Goal: Task Accomplishment & Management: Complete application form

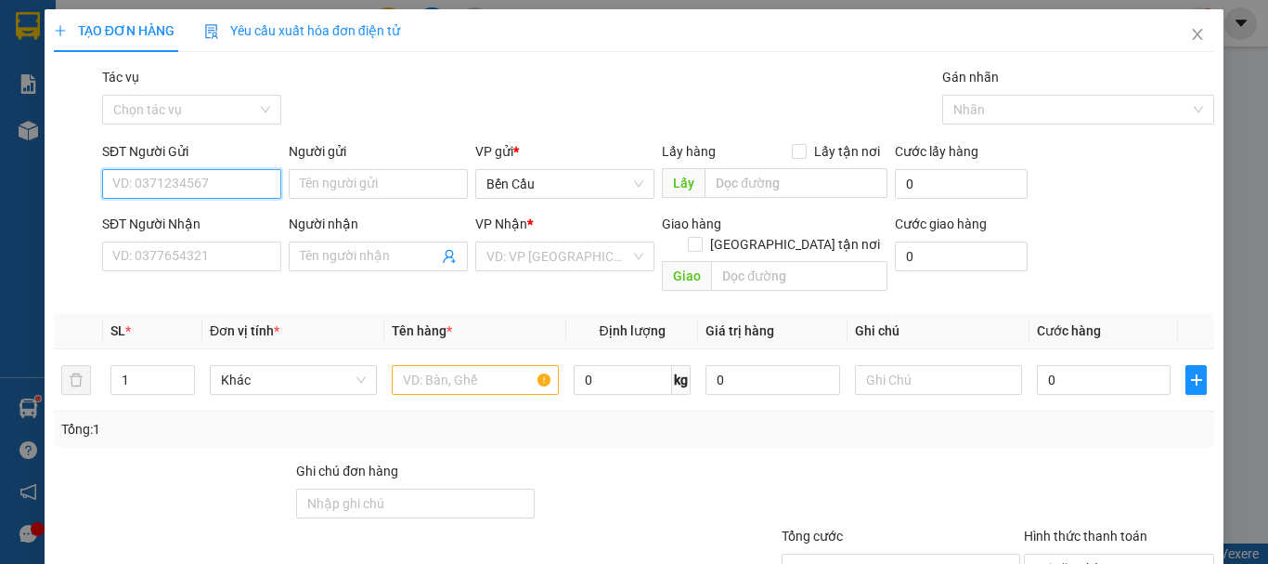
click at [220, 177] on input "SĐT Người Gửi" at bounding box center [191, 184] width 179 height 30
click at [204, 225] on div "0373763606 - [PERSON_NAME]" at bounding box center [203, 221] width 183 height 20
type input "0373763606"
type input "[PERSON_NAME]"
type input "0964974757"
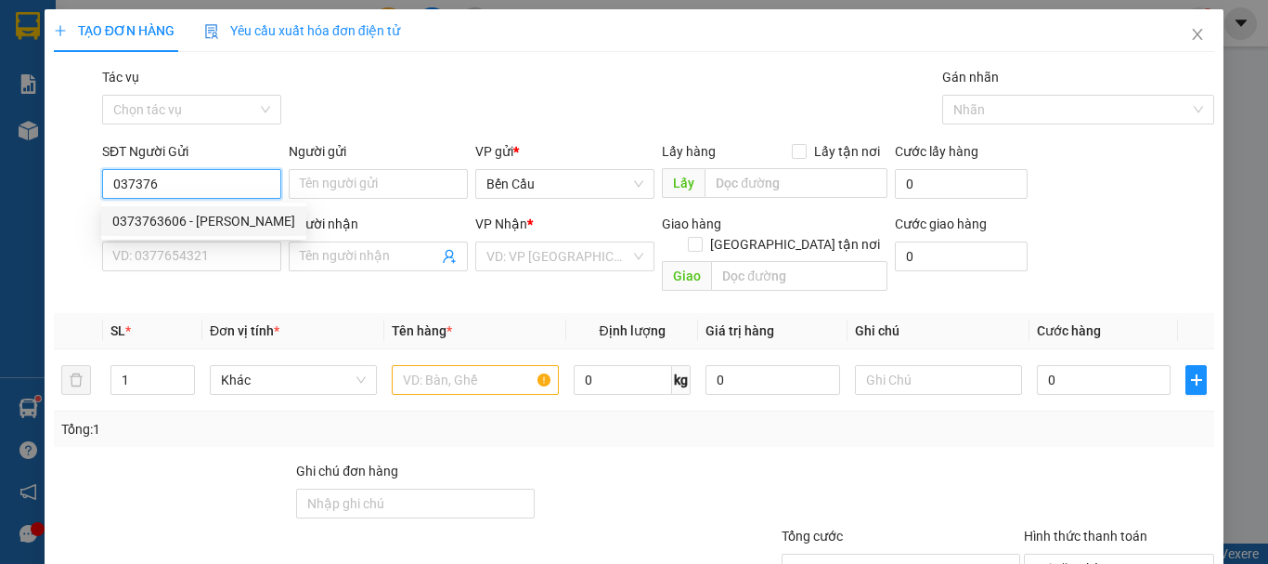
type input "tiên"
type input "30.000"
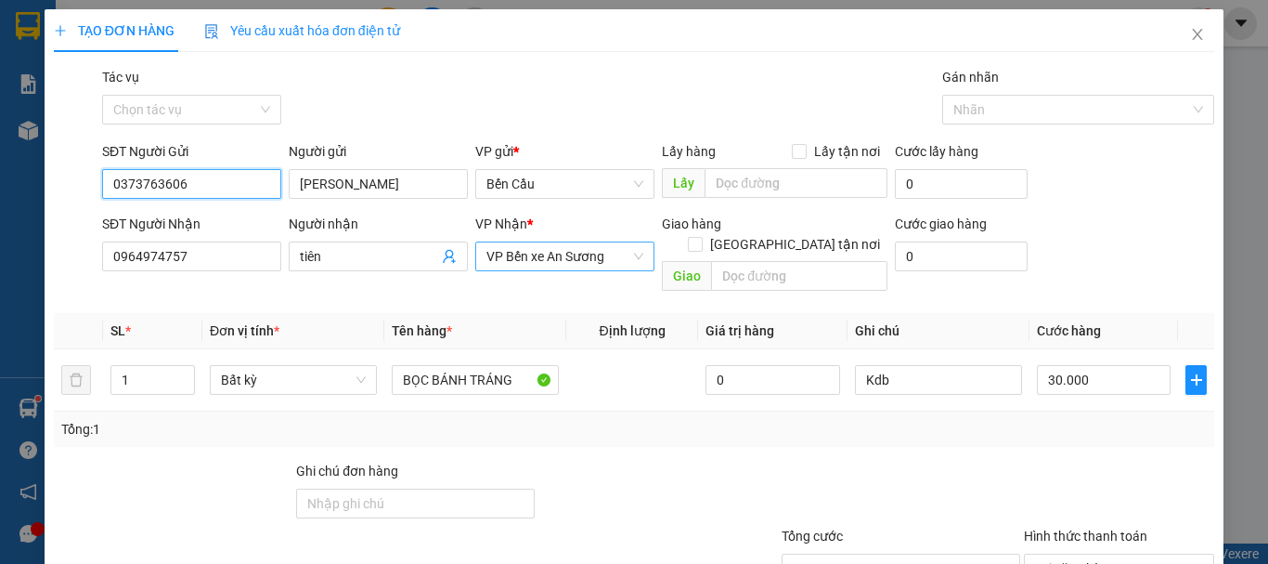
click at [558, 253] on span "VP Bến xe An Sương" at bounding box center [564, 256] width 157 height 28
type input "0373763606"
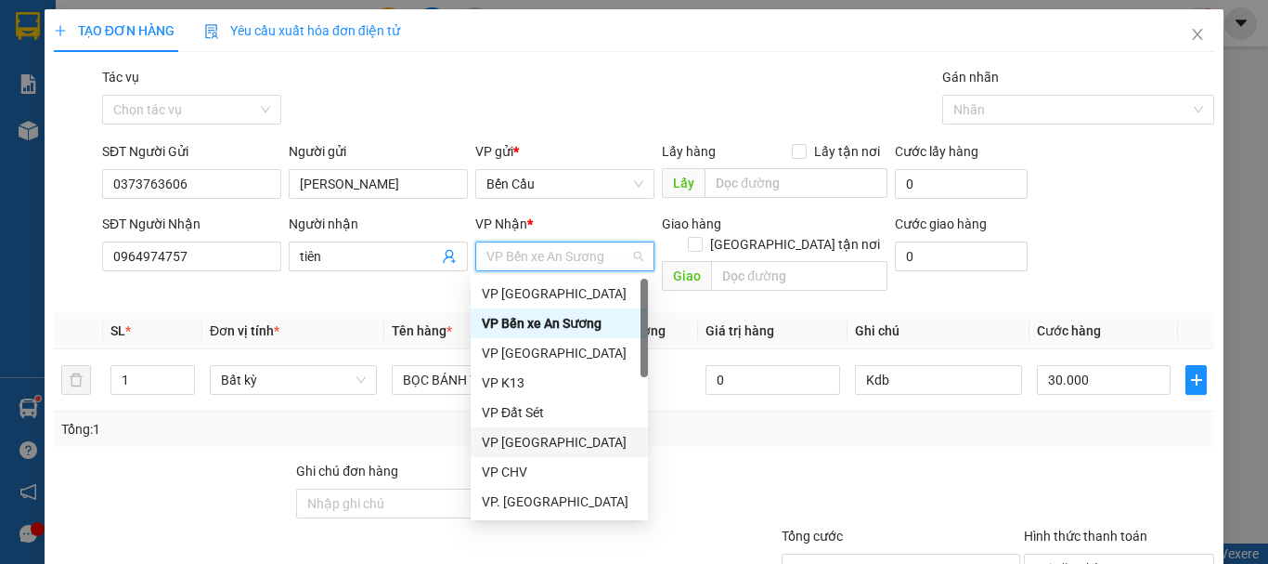
type input "Q"
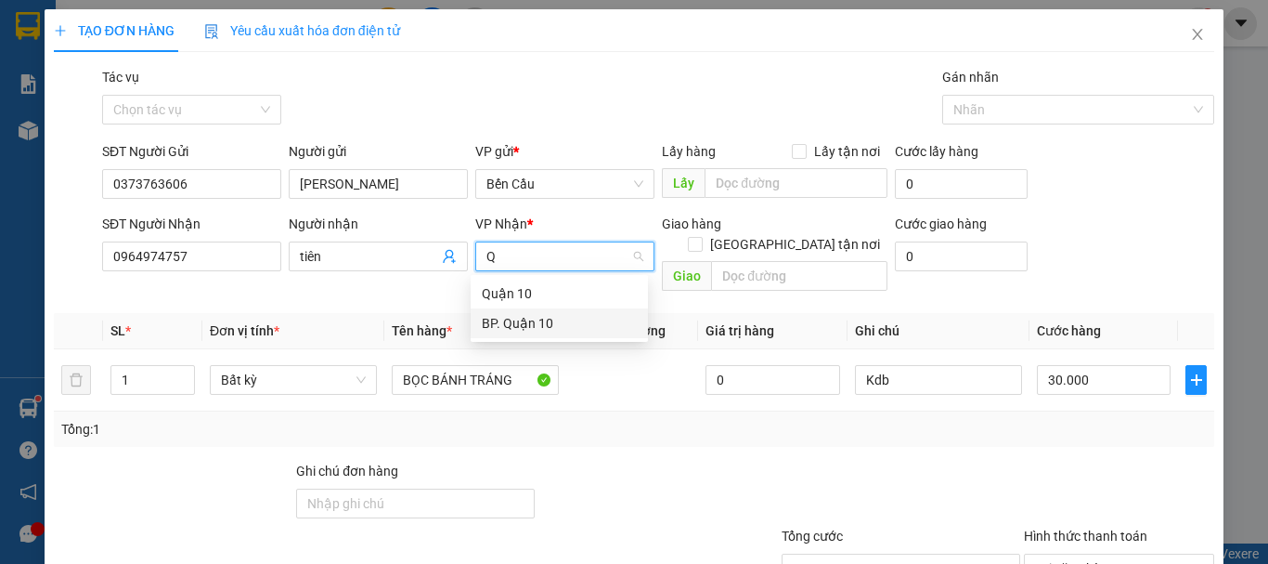
click at [530, 326] on div "BP. Quận 10" at bounding box center [559, 323] width 155 height 20
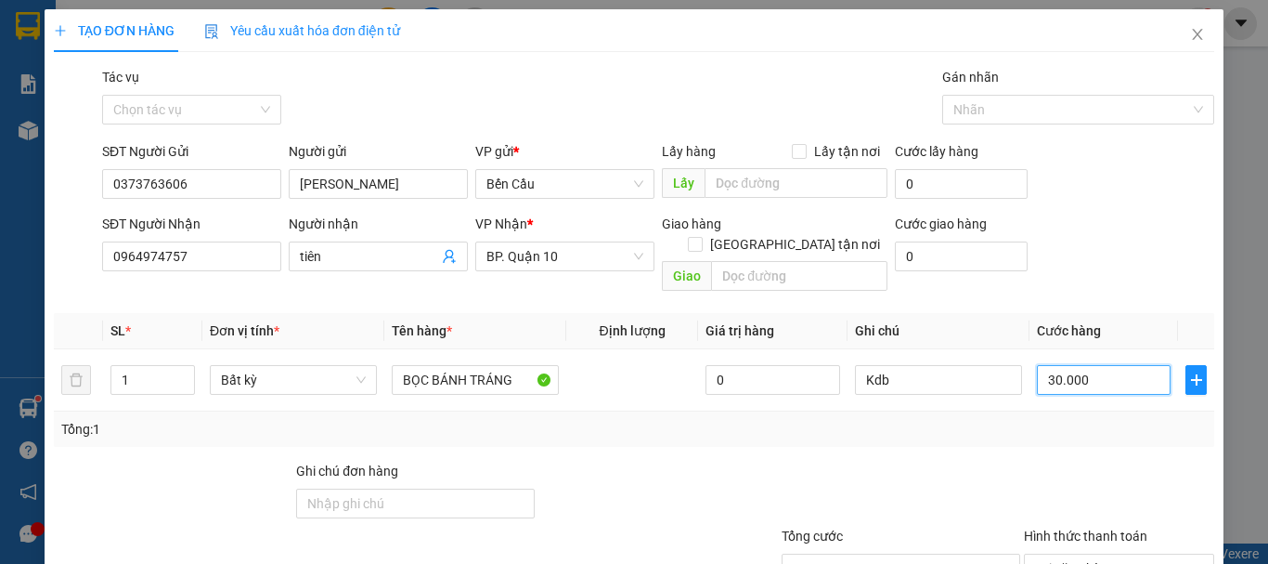
type input "6"
type input "60"
type input "60.000"
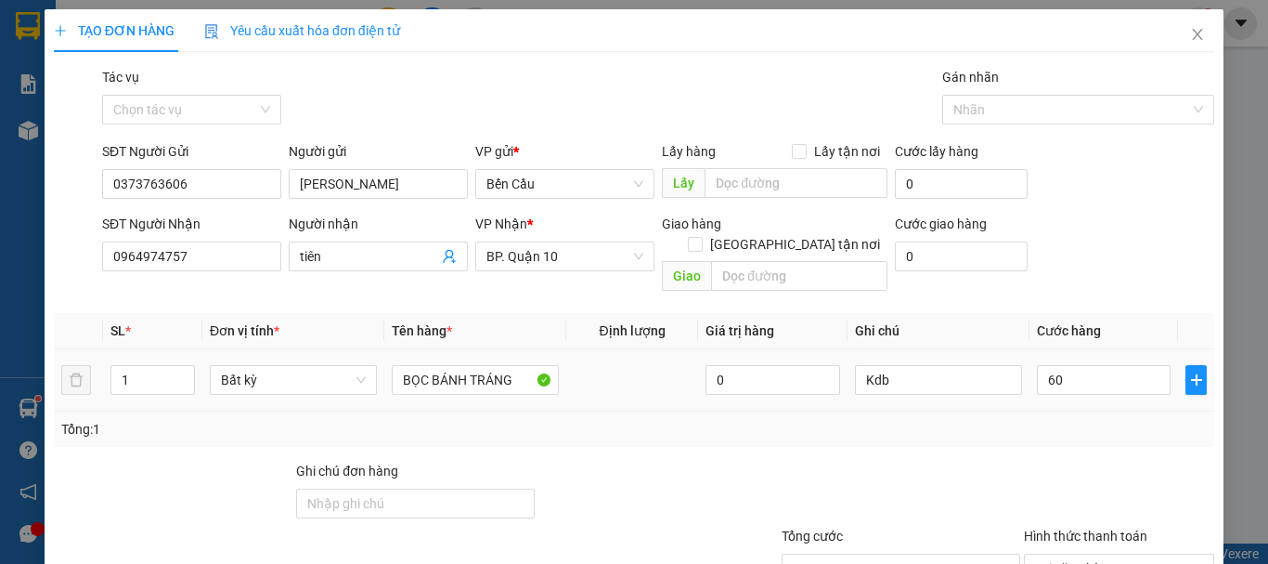
type input "60.000"
click at [764, 378] on td "0" at bounding box center [772, 380] width 149 height 62
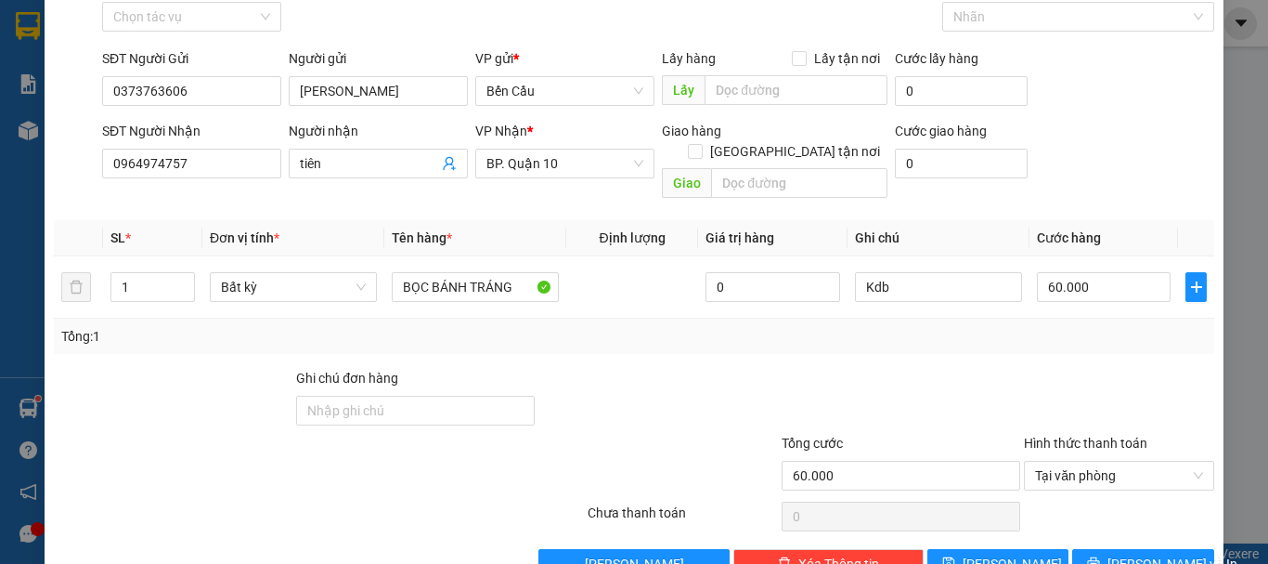
scroll to position [123, 0]
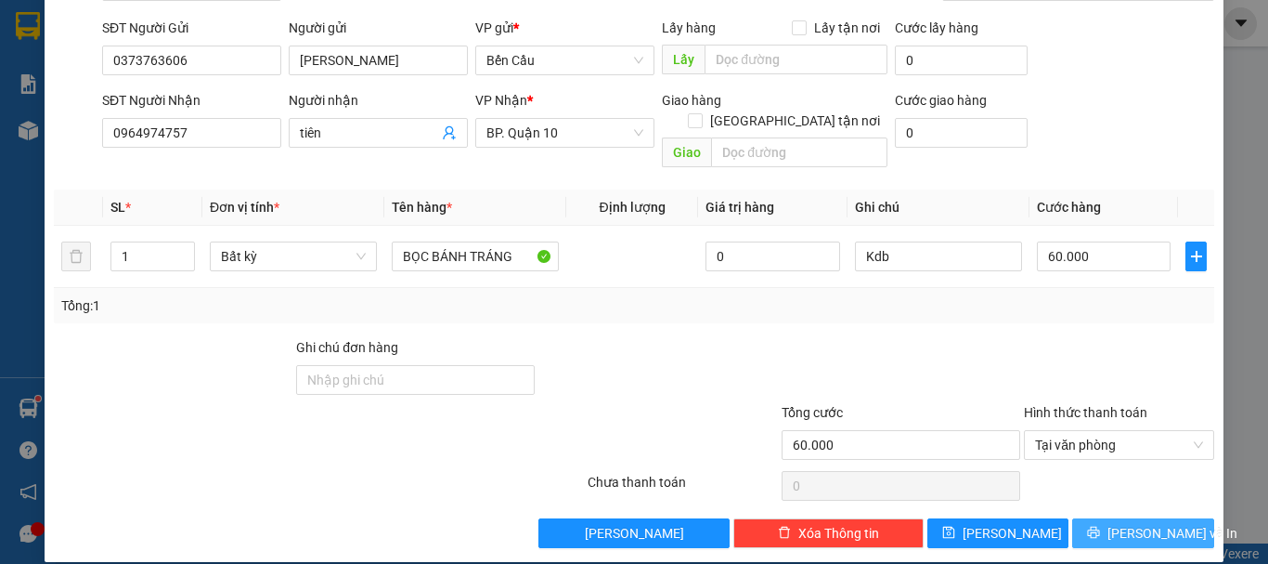
click at [1129, 523] on span "[PERSON_NAME] và In" at bounding box center [1173, 533] width 130 height 20
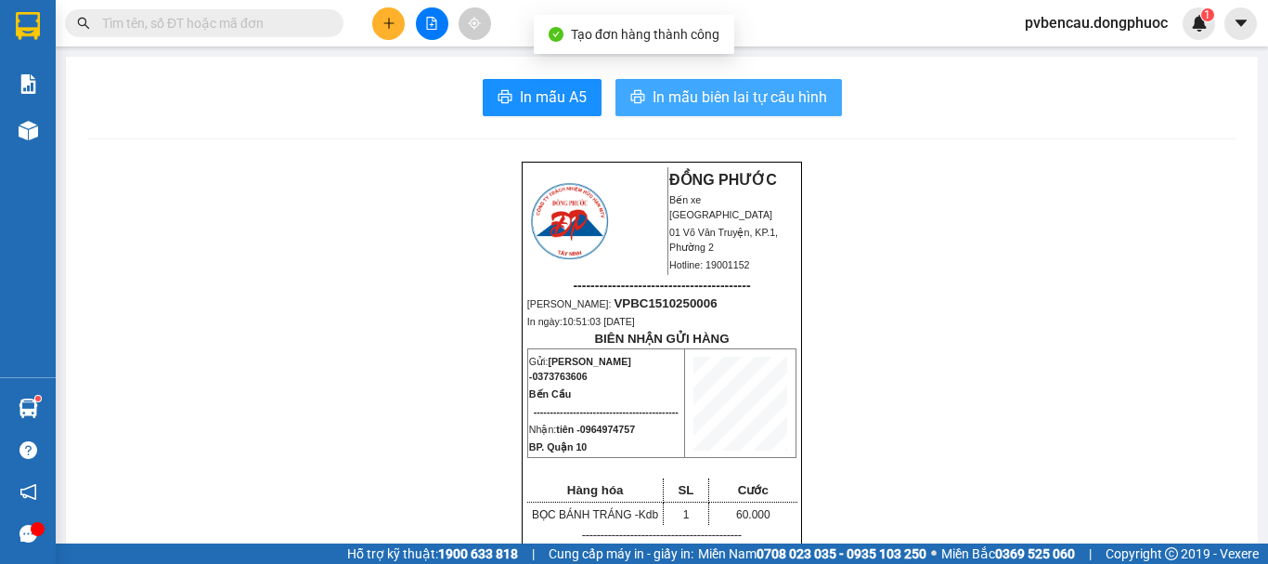
click at [719, 110] on button "In mẫu biên lai tự cấu hình" at bounding box center [728, 97] width 227 height 37
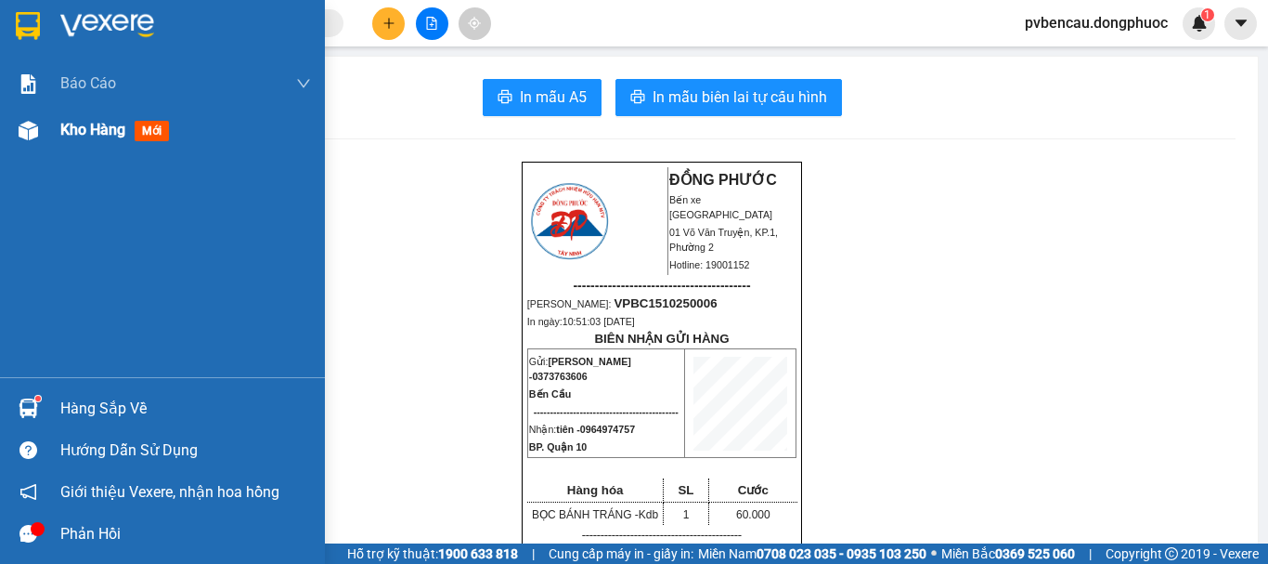
drag, startPoint x: 58, startPoint y: 131, endPoint x: 121, endPoint y: 206, distance: 97.6
click at [58, 135] on div "Kho hàng mới" at bounding box center [162, 130] width 325 height 46
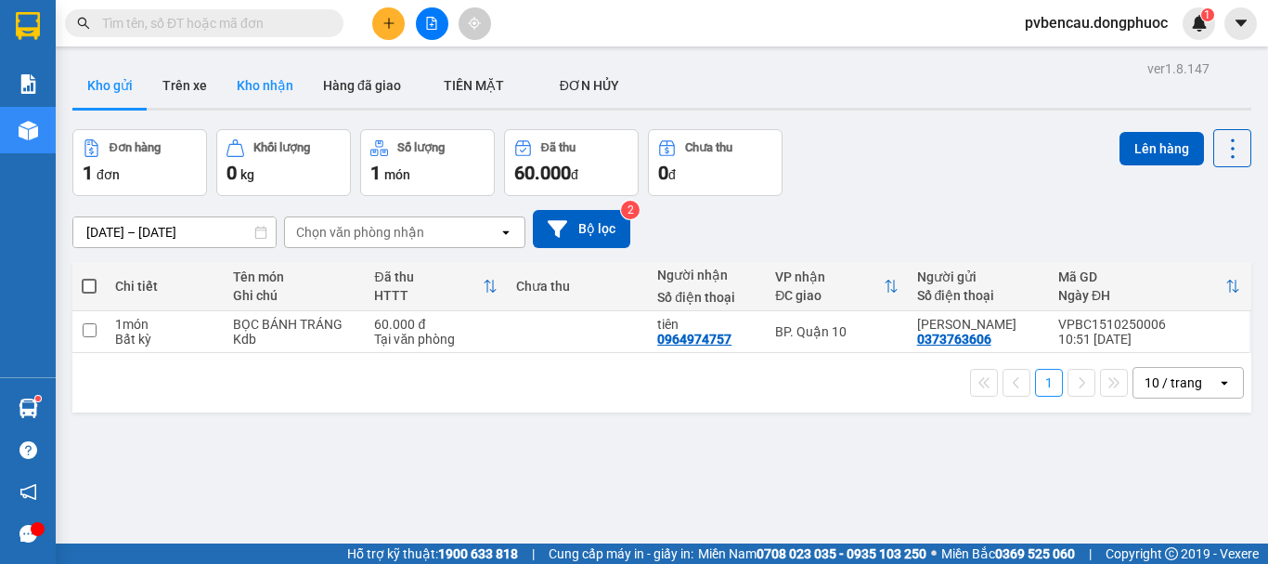
click at [254, 85] on button "Kho nhận" at bounding box center [265, 85] width 86 height 45
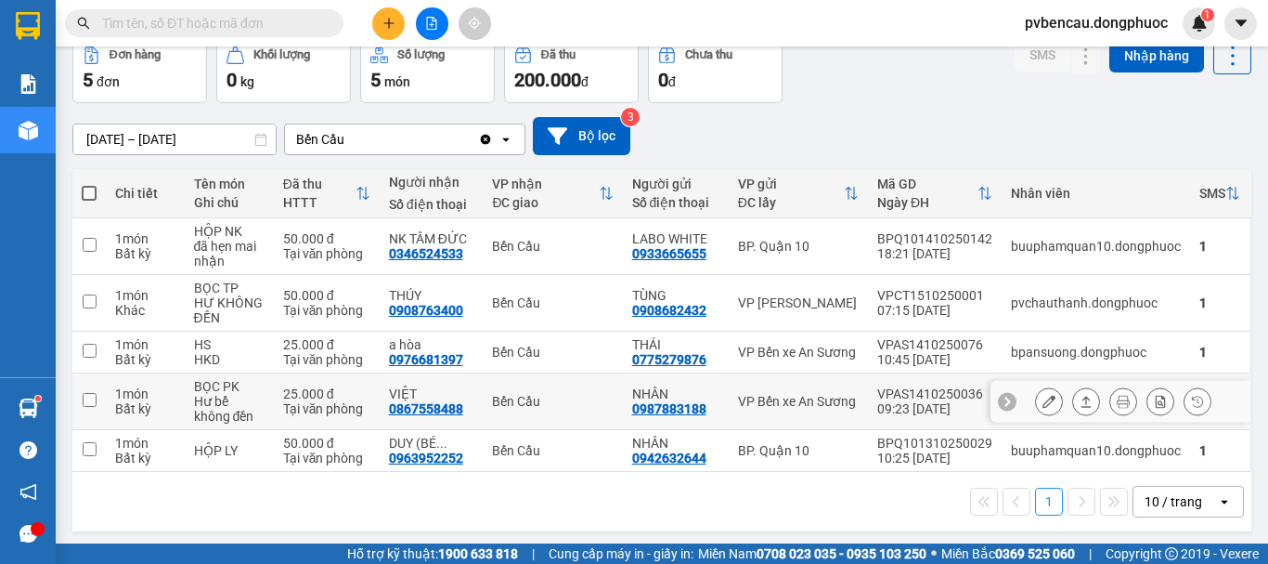
scroll to position [97, 0]
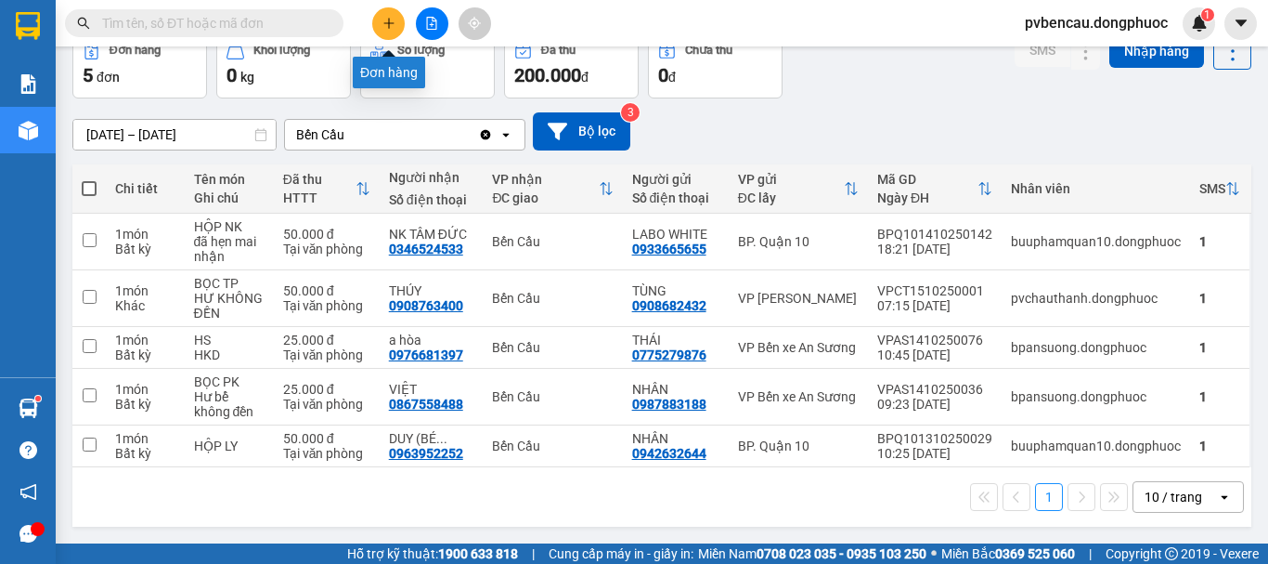
click at [395, 19] on icon "plus" at bounding box center [388, 23] width 13 height 13
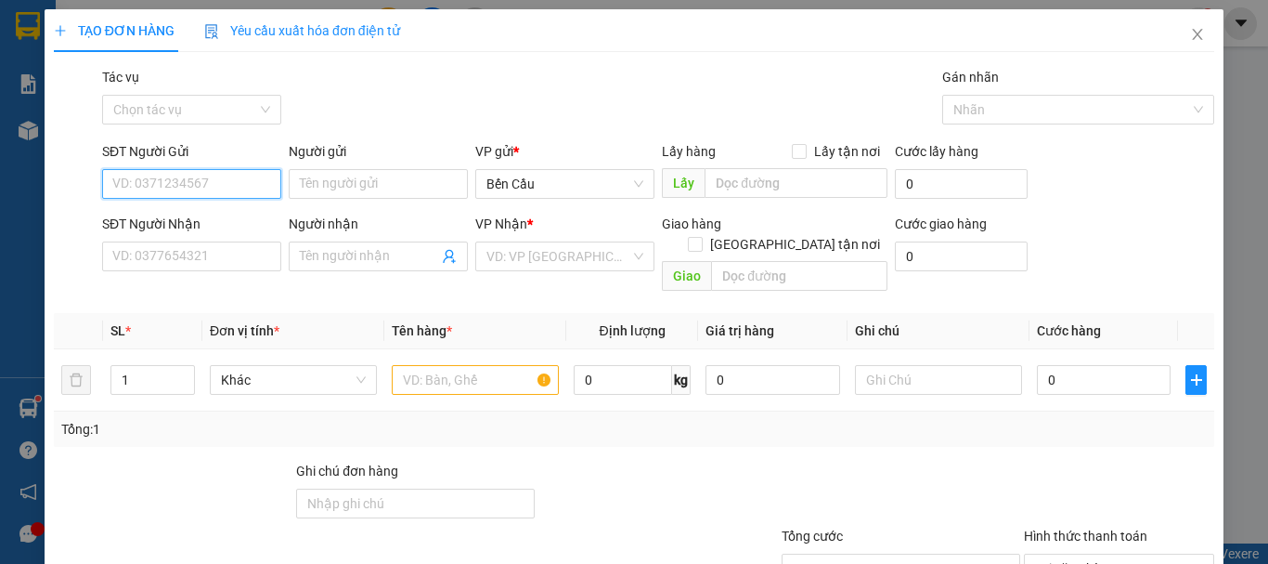
click at [199, 171] on input "SĐT Người Gửi" at bounding box center [191, 184] width 179 height 30
click at [179, 214] on div "0908757778 - [GEOGRAPHIC_DATA]" at bounding box center [216, 221] width 209 height 20
type input "0908757778"
type input "[PERSON_NAME]"
type input "02837271267"
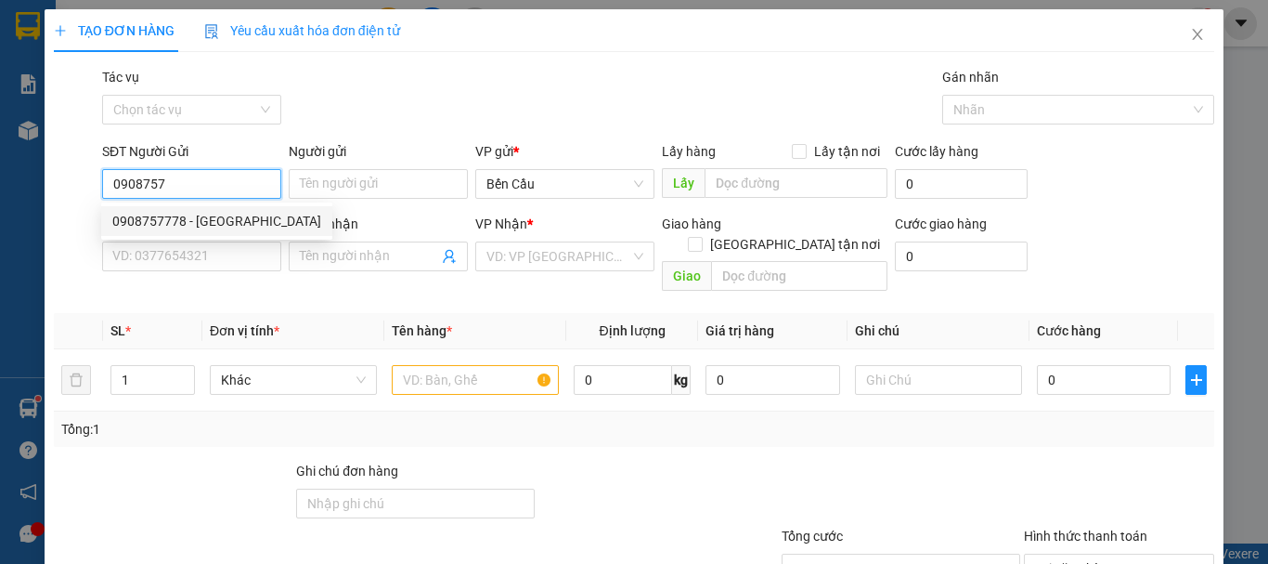
type input "[GEOGRAPHIC_DATA]"
type input "Kdb"
type input "20.000"
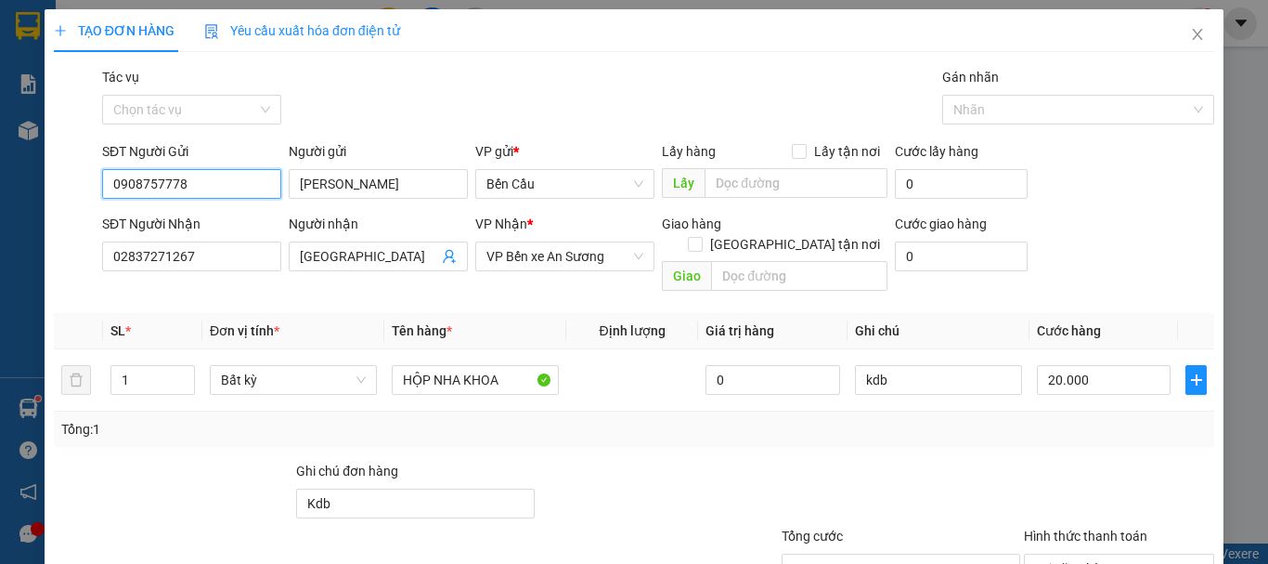
scroll to position [123, 0]
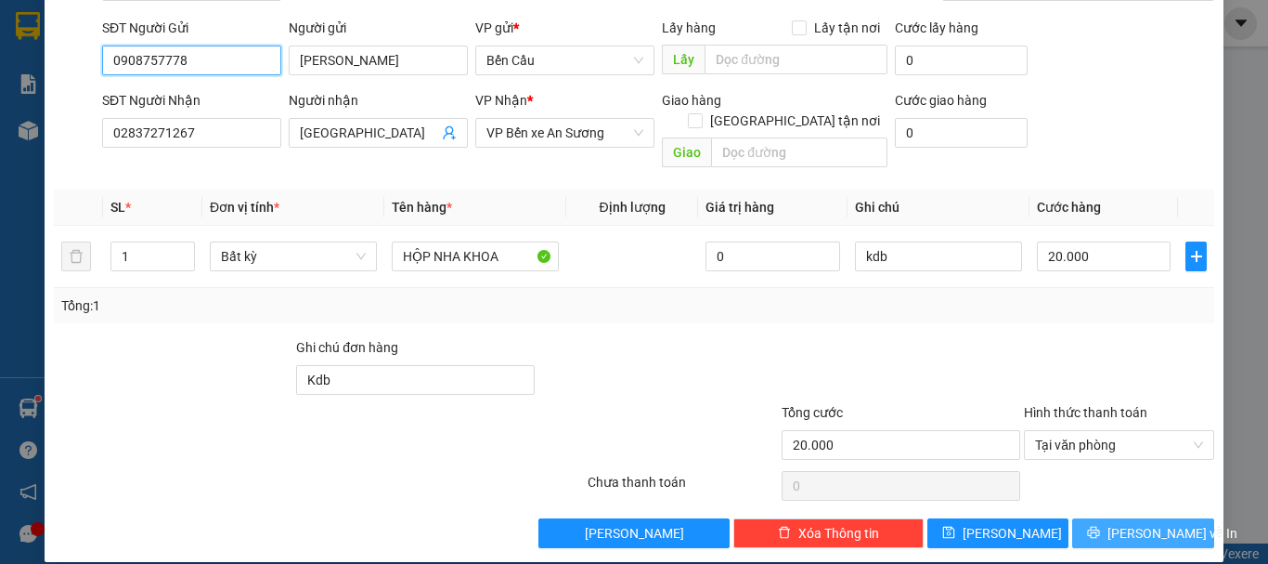
type input "0908757778"
drag, startPoint x: 1142, startPoint y: 505, endPoint x: 1119, endPoint y: 484, distance: 31.5
click at [1140, 523] on span "[PERSON_NAME] và In" at bounding box center [1173, 533] width 130 height 20
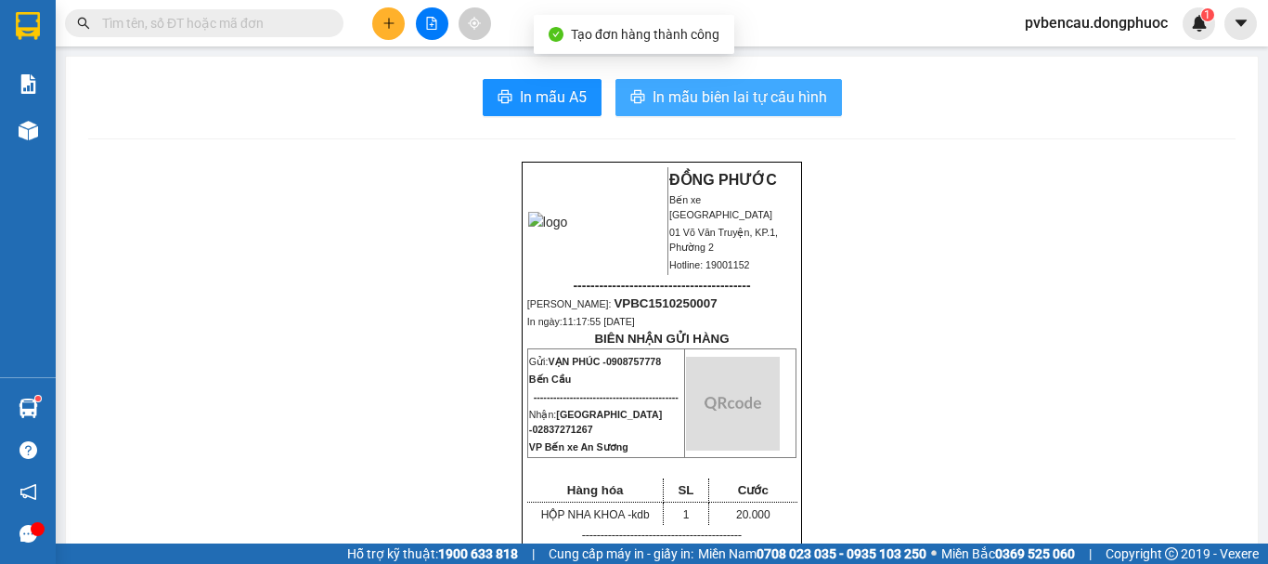
click at [778, 96] on span "In mẫu biên lai tự cấu hình" at bounding box center [740, 96] width 175 height 23
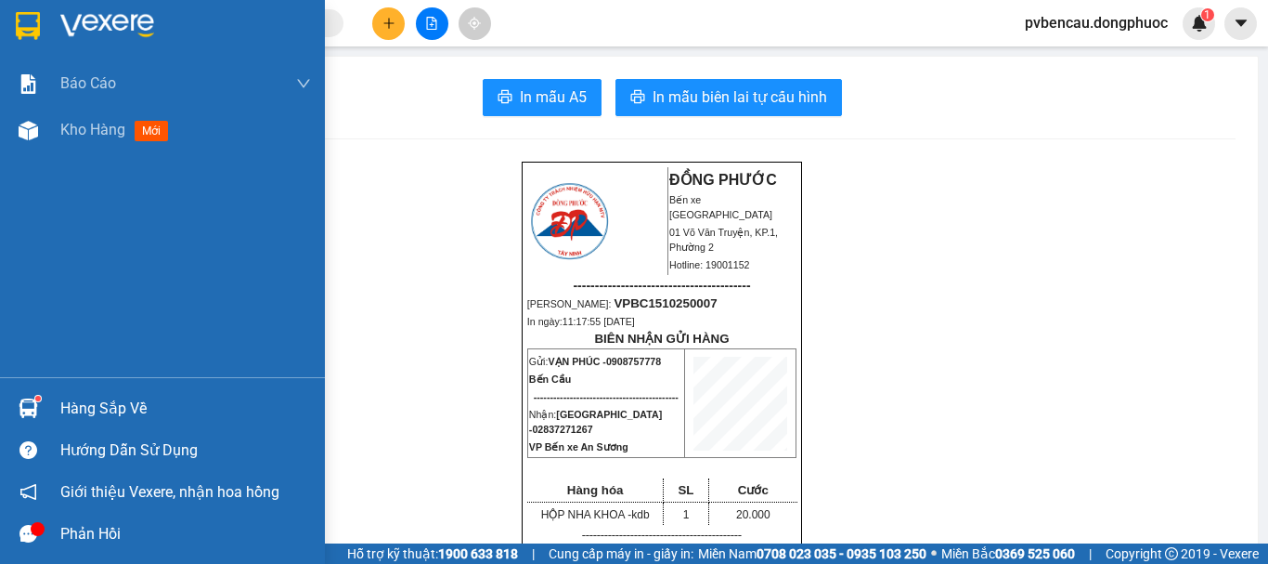
click at [121, 397] on div "Hàng sắp về" at bounding box center [185, 409] width 251 height 28
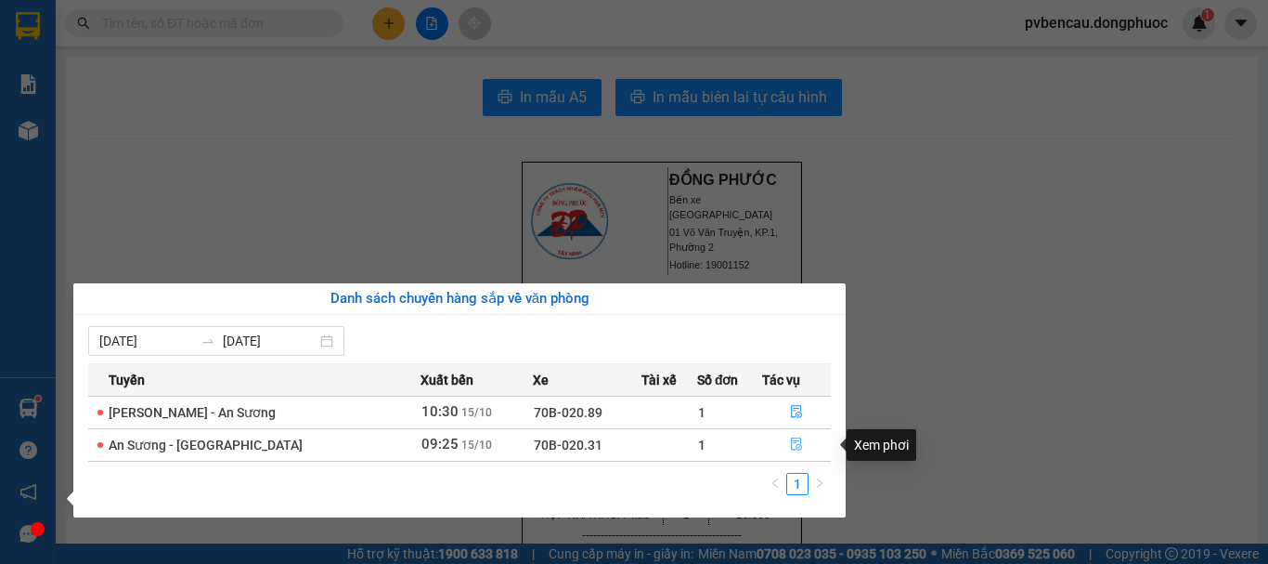
click at [798, 447] on icon "file-done" at bounding box center [796, 443] width 13 height 13
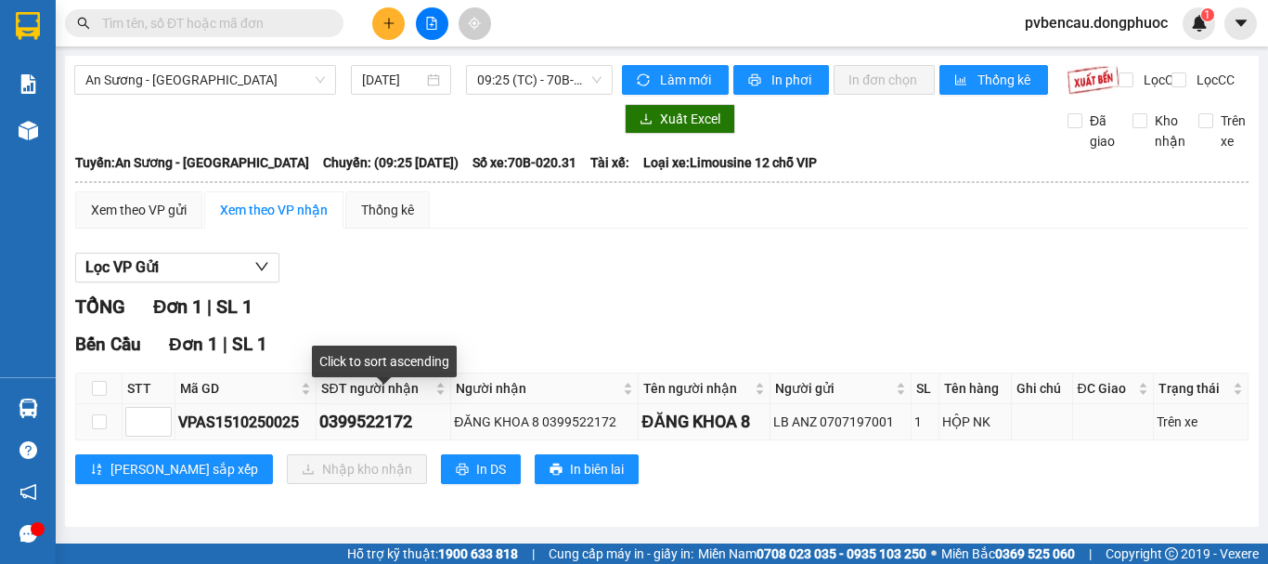
scroll to position [8, 0]
click at [98, 390] on input "checkbox" at bounding box center [99, 388] width 15 height 15
checkbox input "true"
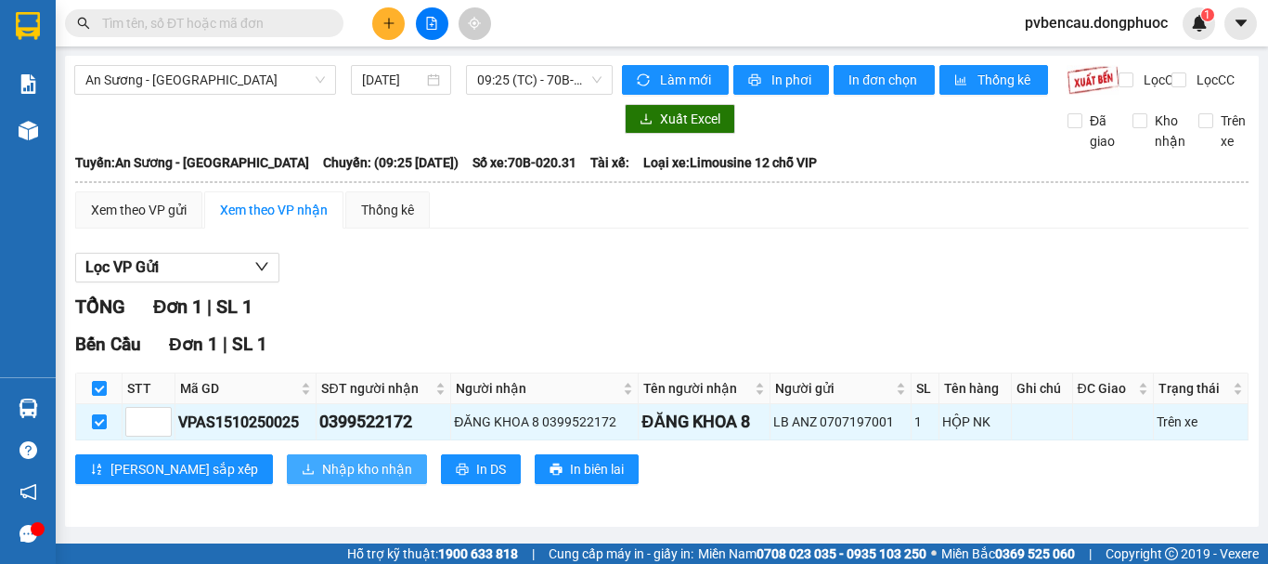
click at [322, 474] on span "Nhập kho nhận" at bounding box center [367, 469] width 90 height 20
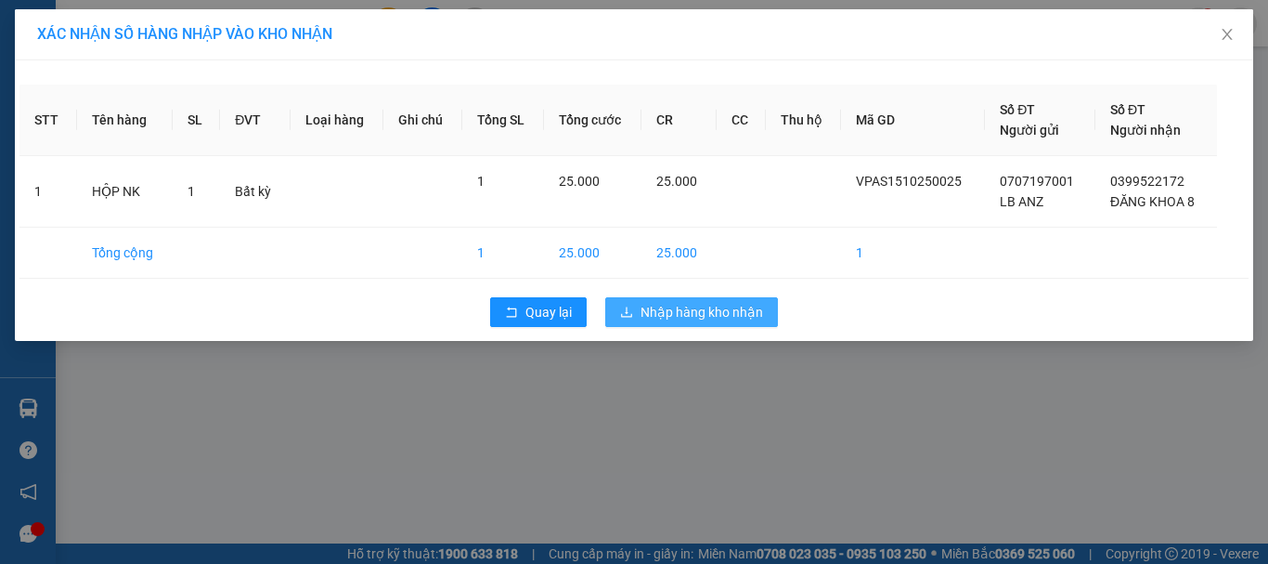
click at [717, 307] on span "Nhập hàng kho nhận" at bounding box center [702, 312] width 123 height 20
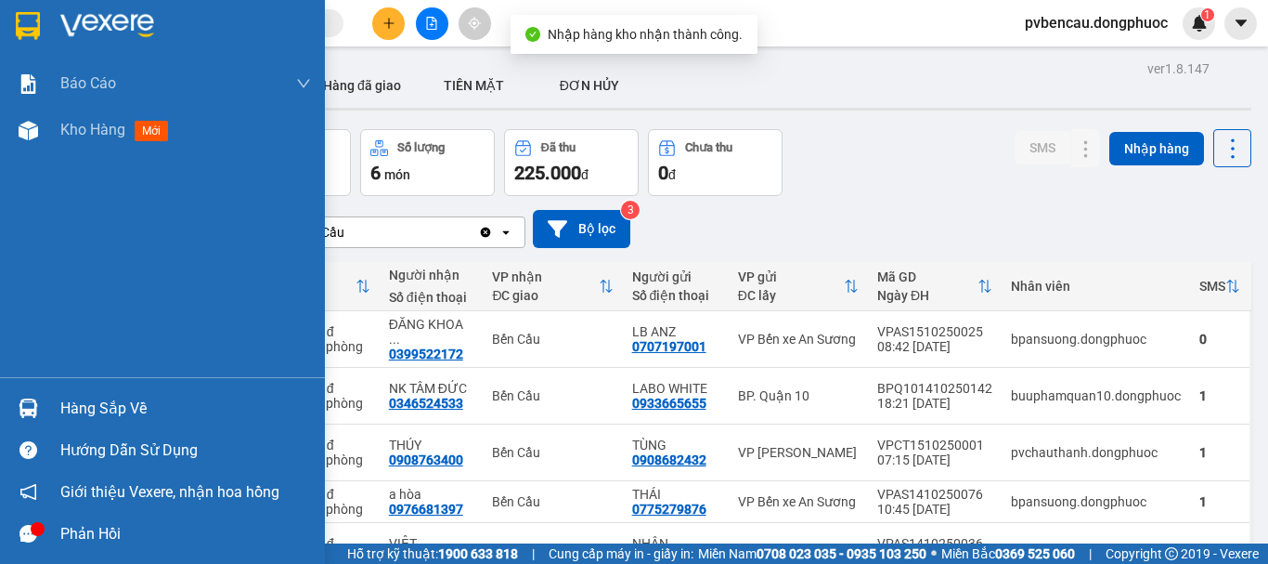
click at [45, 391] on div "Hàng sắp về" at bounding box center [162, 408] width 325 height 42
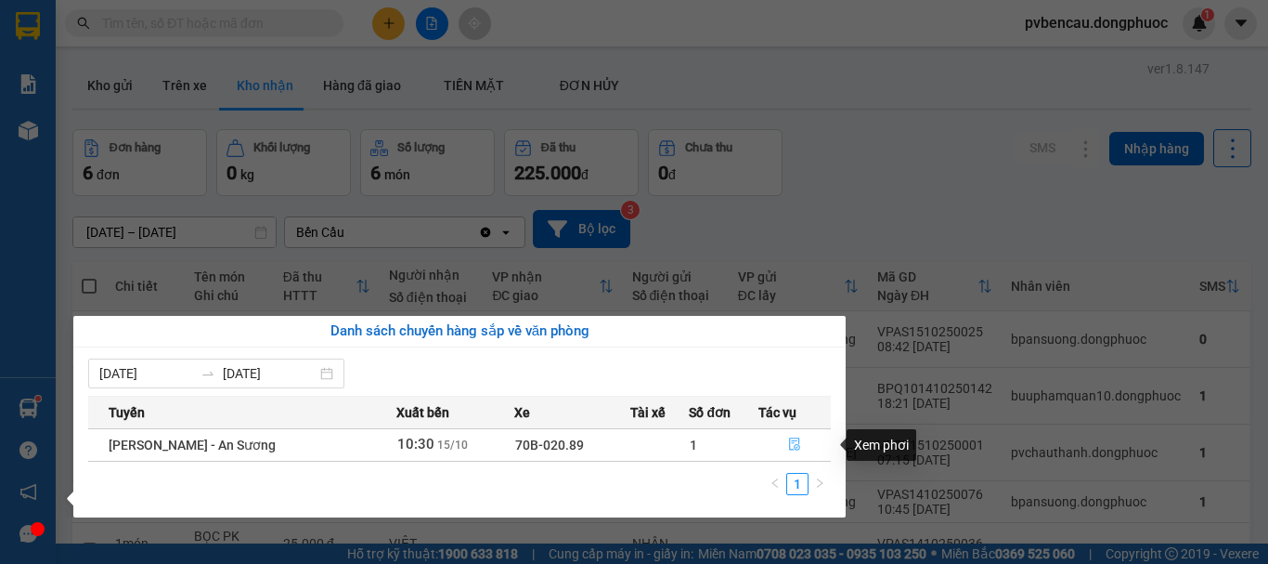
click at [785, 445] on button "button" at bounding box center [794, 445] width 71 height 30
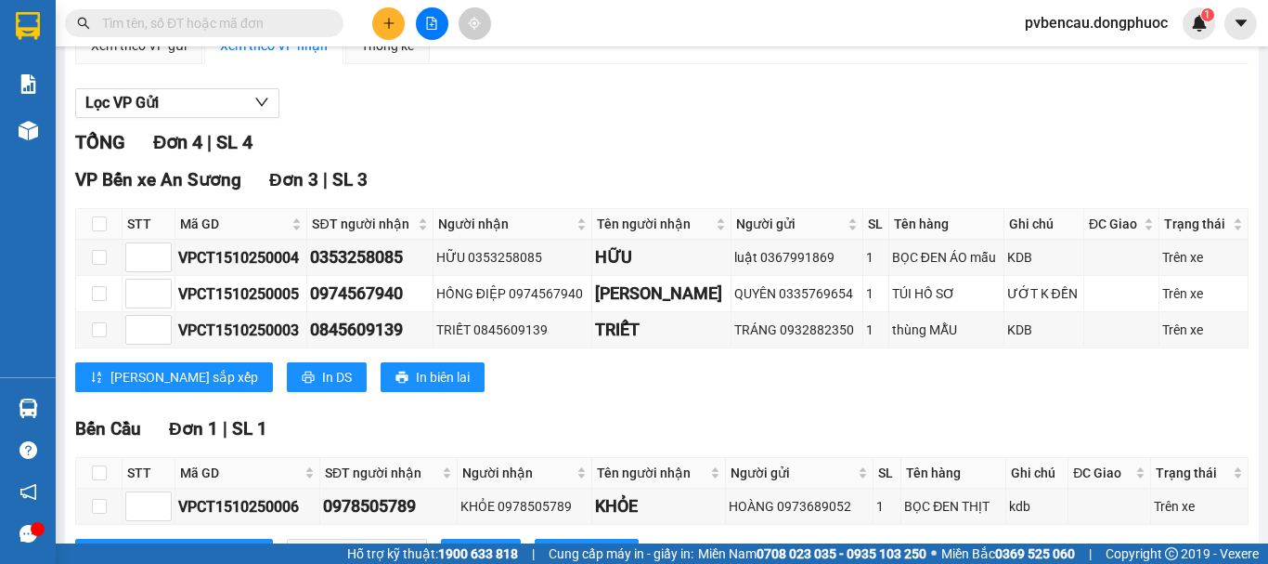
scroll to position [257, 0]
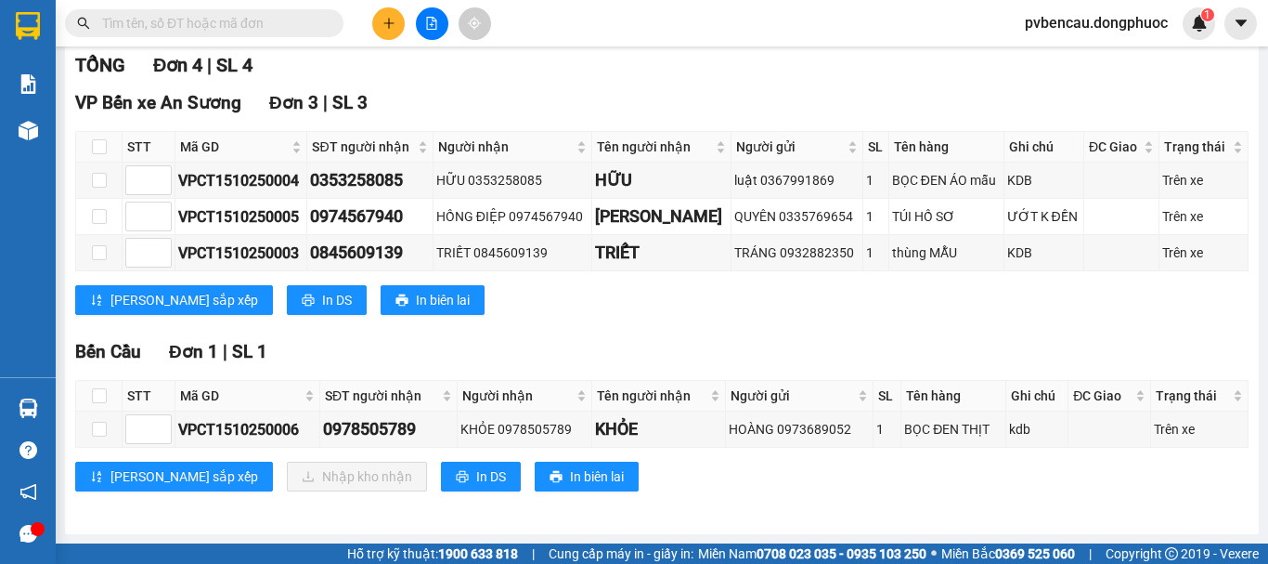
click at [695, 83] on div "TỔNG Đơn 4 | SL 4 VP Bến xe An Sương Đơn 3 | SL 3 STT Mã GD SĐT người nhận Ngườ…" at bounding box center [661, 282] width 1173 height 463
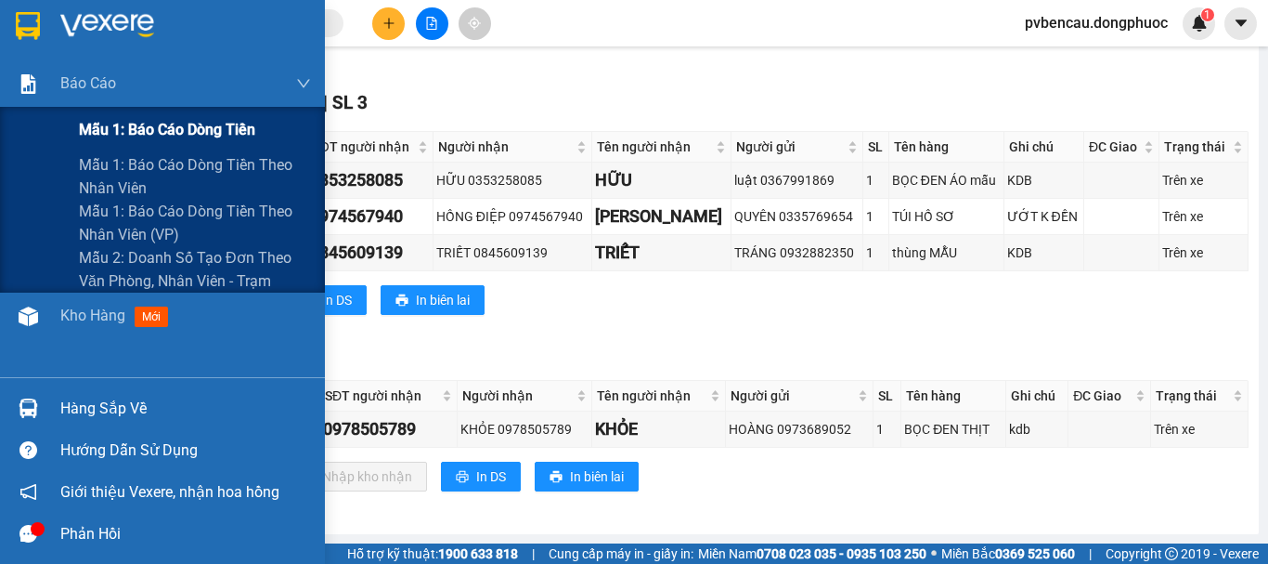
click at [162, 124] on span "Mẫu 1: Báo cáo dòng tiền" at bounding box center [167, 129] width 176 height 23
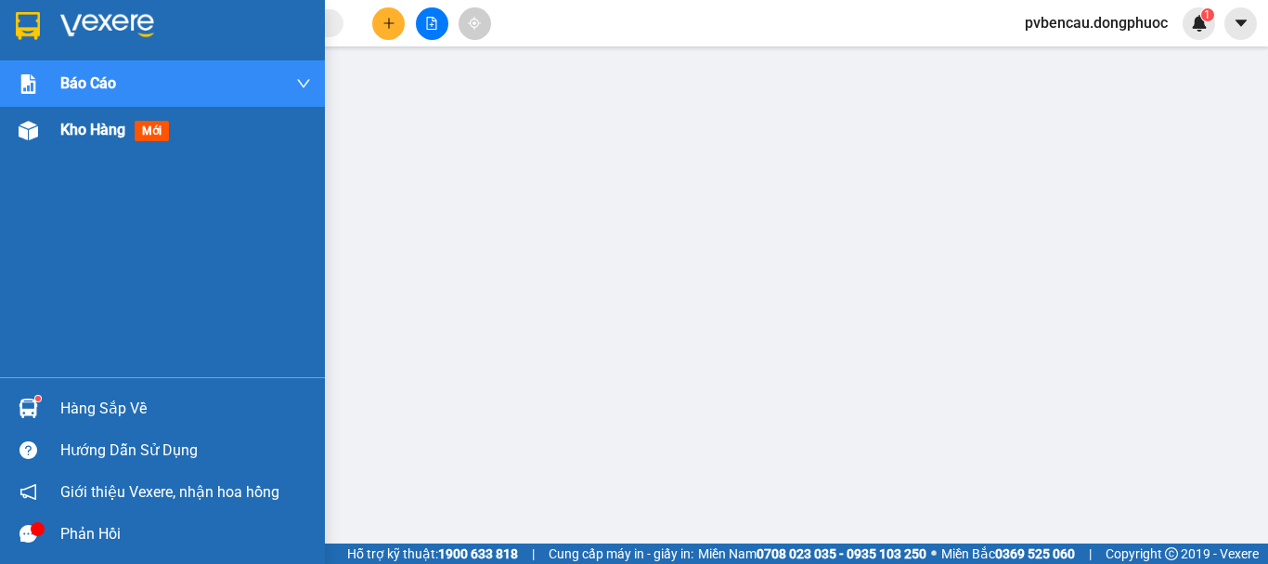
click at [45, 126] on div "Kho hàng mới" at bounding box center [162, 130] width 325 height 46
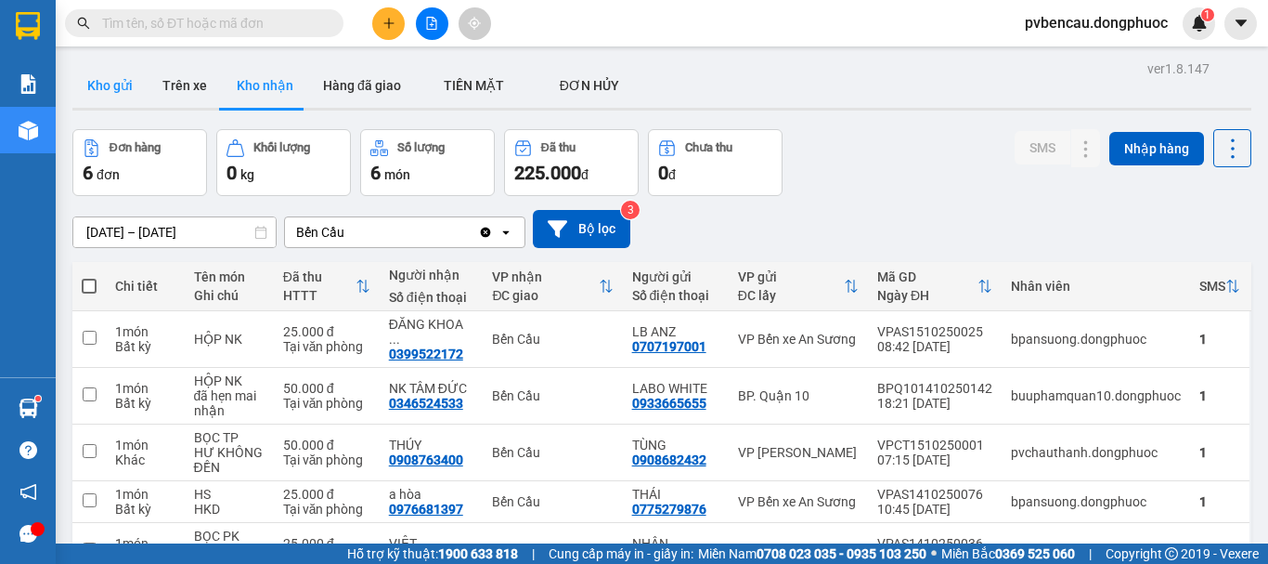
click at [123, 89] on button "Kho gửi" at bounding box center [109, 85] width 75 height 45
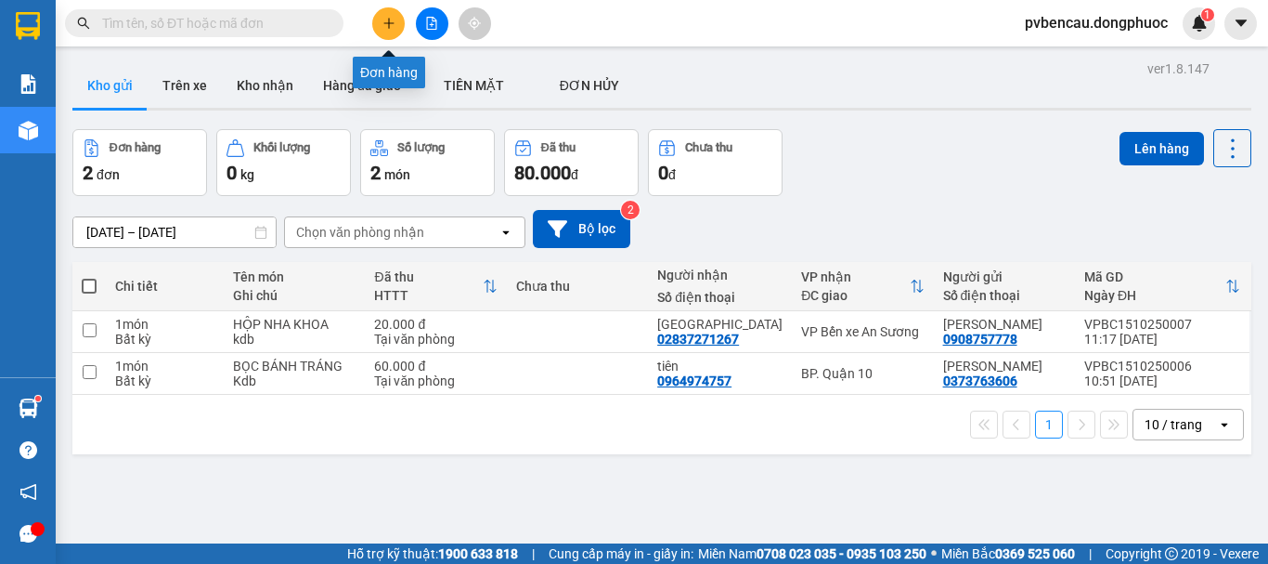
click at [384, 15] on button at bounding box center [388, 23] width 32 height 32
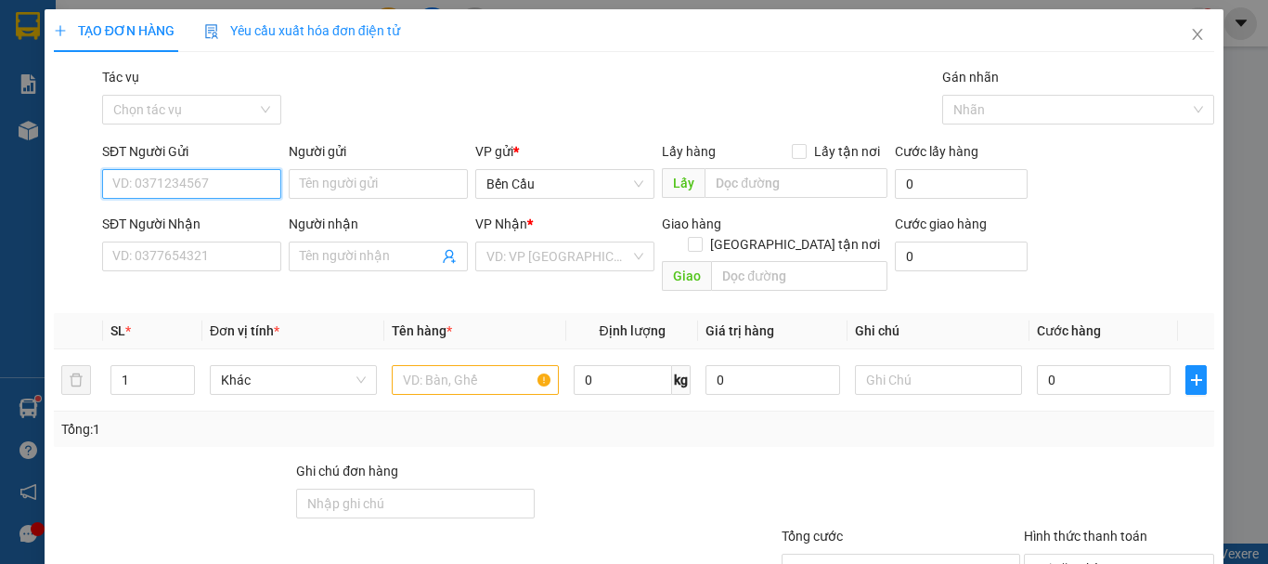
click at [176, 184] on input "SĐT Người Gửi" at bounding box center [191, 184] width 179 height 30
type input "0903112899"
click at [221, 214] on div "0903112899 - CÚC" at bounding box center [189, 221] width 155 height 20
type input "CÚC"
type input "0908518030"
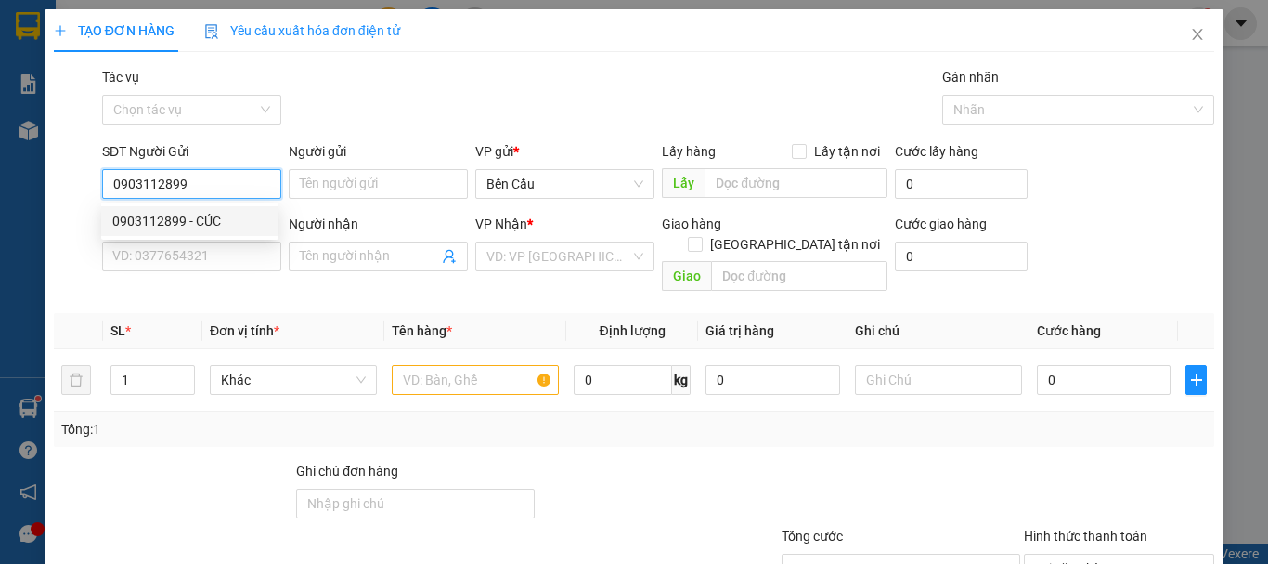
type input "tiểu long"
type input "30.000"
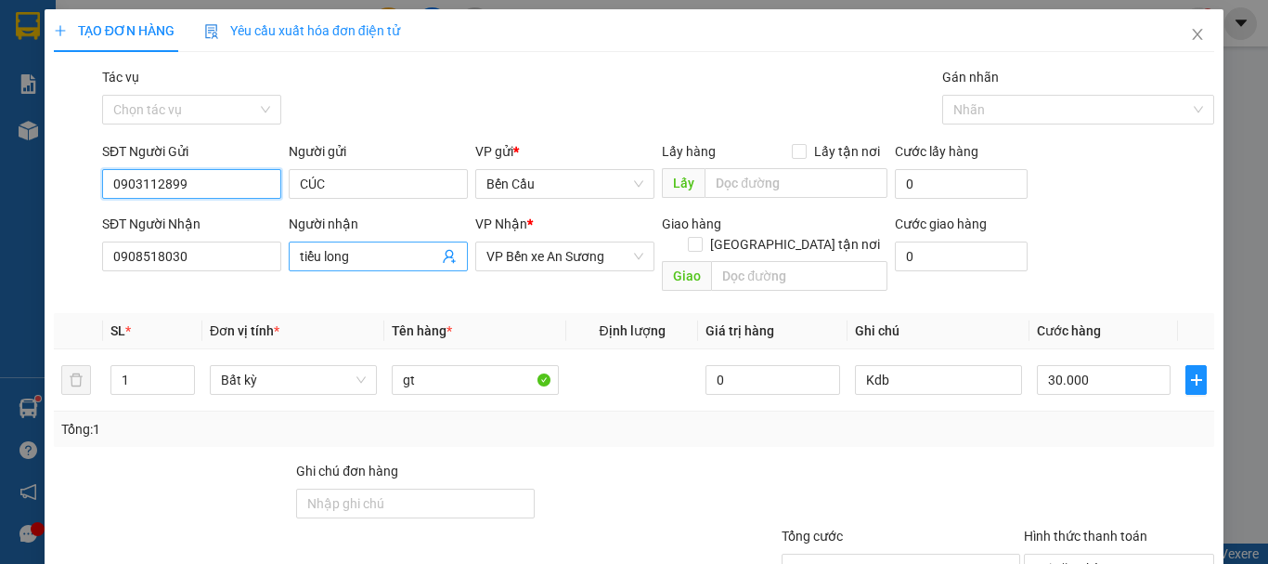
type input "0903112899"
click at [442, 261] on icon "user-add" at bounding box center [449, 256] width 15 height 15
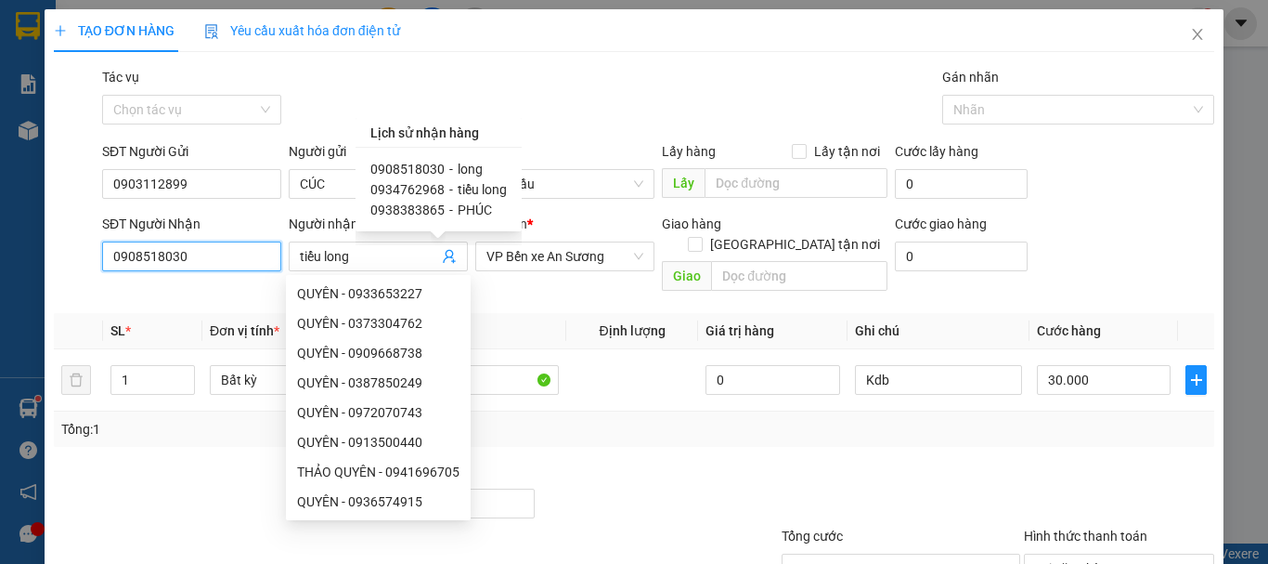
drag, startPoint x: 221, startPoint y: 262, endPoint x: 0, endPoint y: 286, distance: 222.3
click at [0, 286] on div "TẠO ĐƠN HÀNG Yêu cầu xuất hóa đơn điện tử Transit Pickup Surcharge Ids Transit …" at bounding box center [634, 282] width 1268 height 564
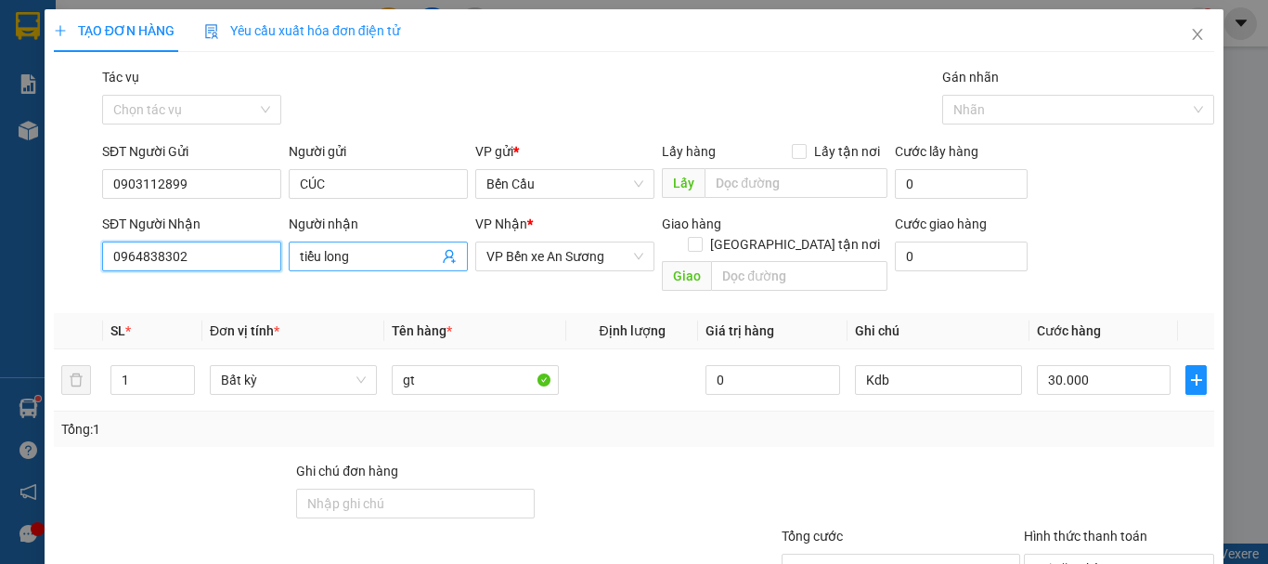
type input "0964838302"
drag, startPoint x: 336, startPoint y: 250, endPoint x: 282, endPoint y: 254, distance: 54.0
click at [285, 254] on div "Người nhận tiểu long tiểu long" at bounding box center [378, 256] width 187 height 85
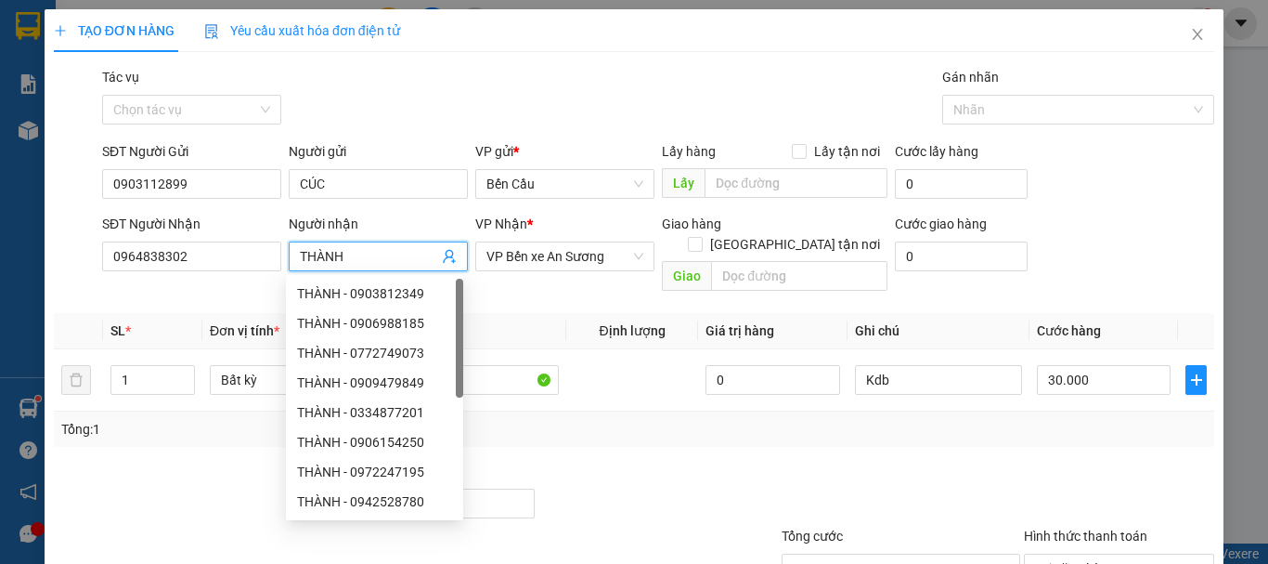
type input "THÀNH"
click at [911, 423] on div "Tổng: 1" at bounding box center [634, 428] width 1160 height 35
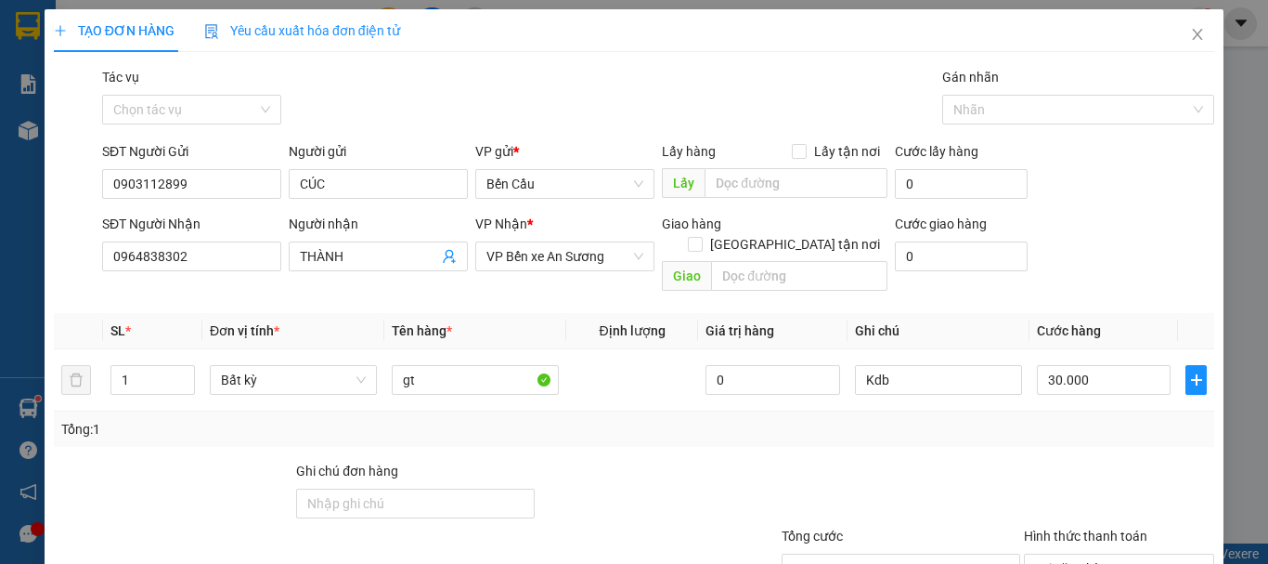
scroll to position [123, 0]
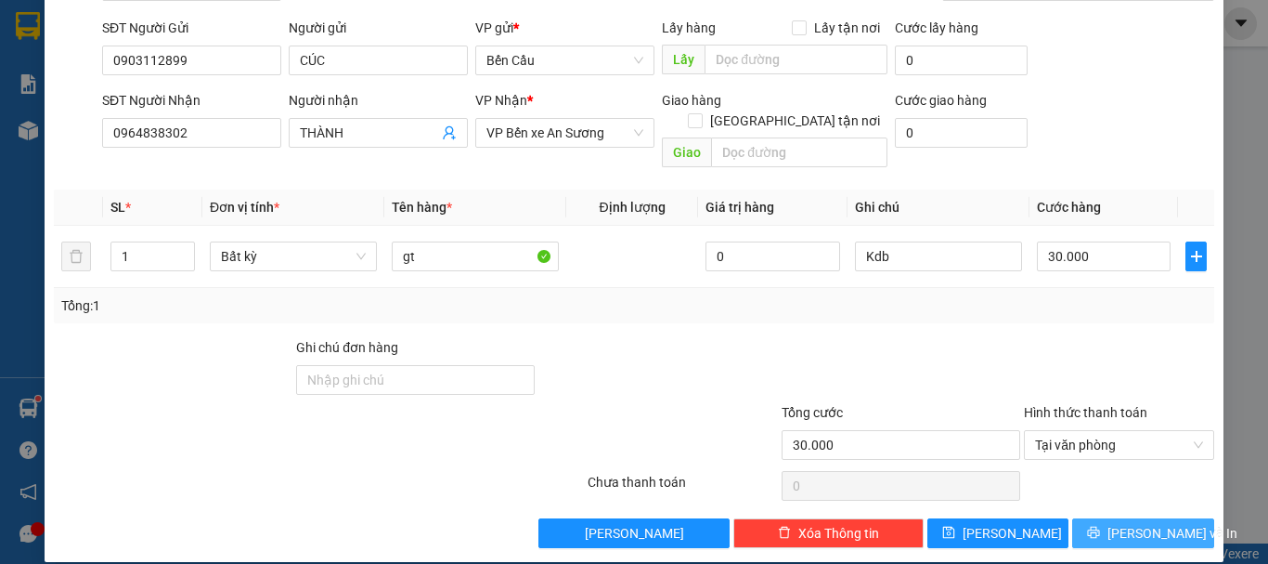
click at [1139, 523] on span "[PERSON_NAME] và In" at bounding box center [1173, 533] width 130 height 20
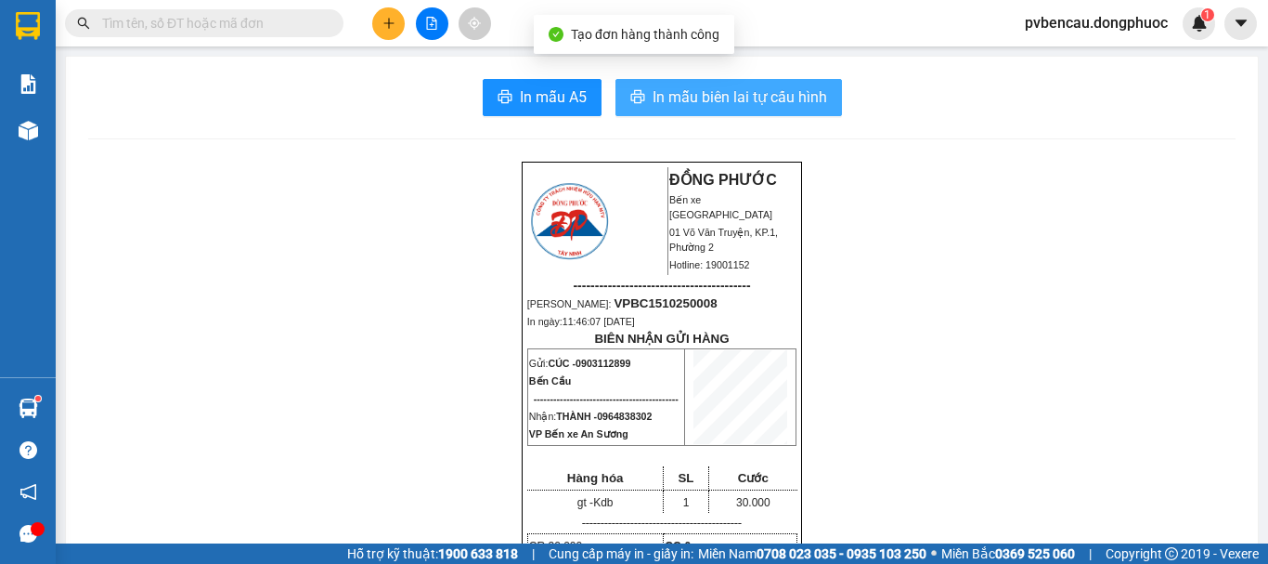
click at [726, 84] on button "In mẫu biên lai tự cấu hình" at bounding box center [728, 97] width 227 height 37
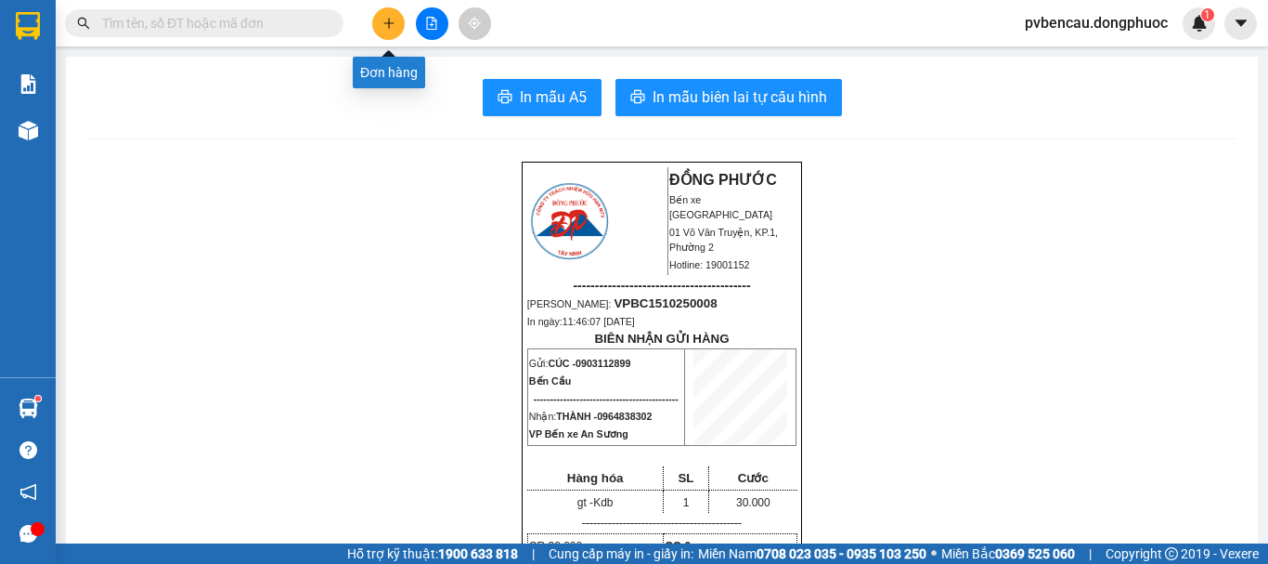
click at [374, 22] on button at bounding box center [388, 23] width 32 height 32
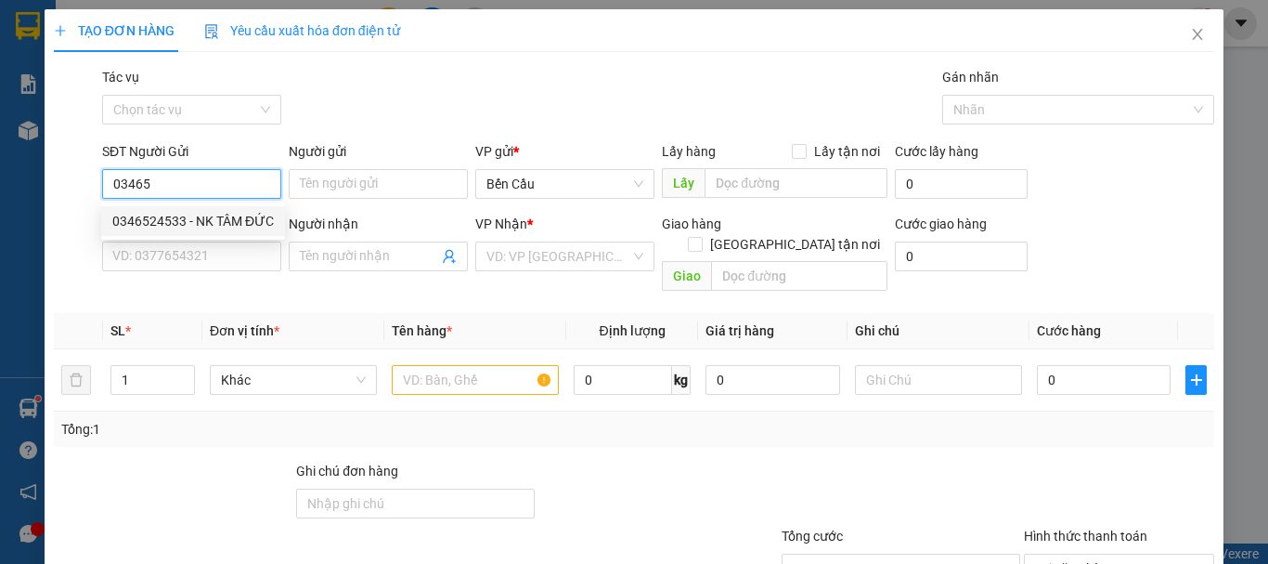
click at [158, 216] on div "0346524533 - NK TÂM ĐỨC" at bounding box center [193, 221] width 162 height 20
type input "0346524533"
type input "NK TÂM ĐỨC"
type input "0933665655"
type input "LABO WHITE"
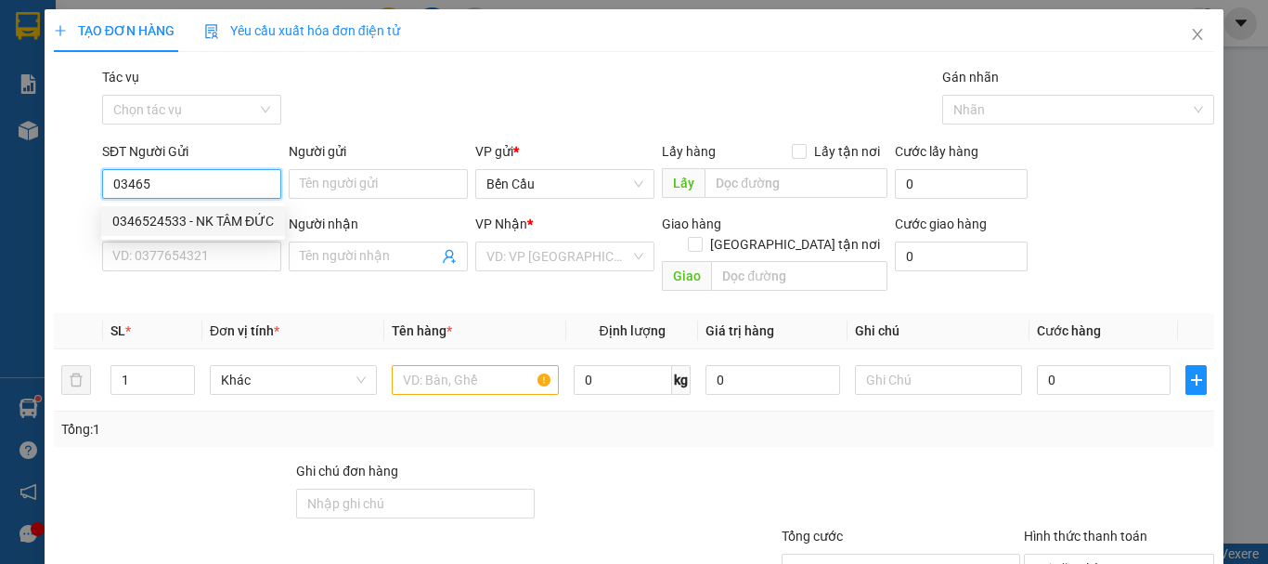
type input "Kdb"
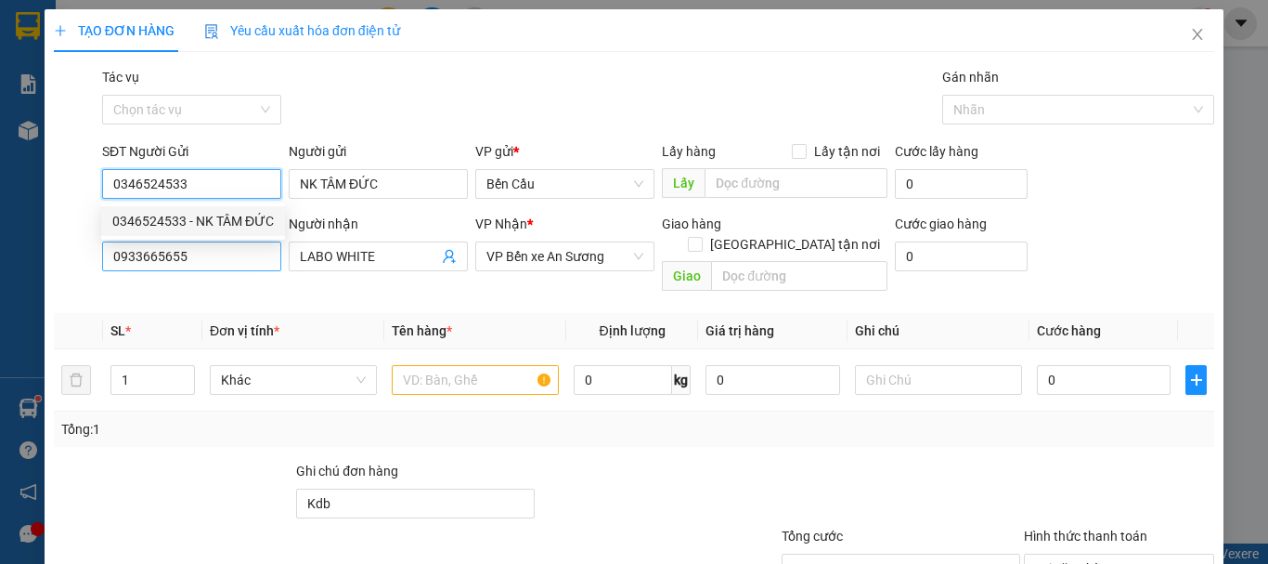
type input "20.000"
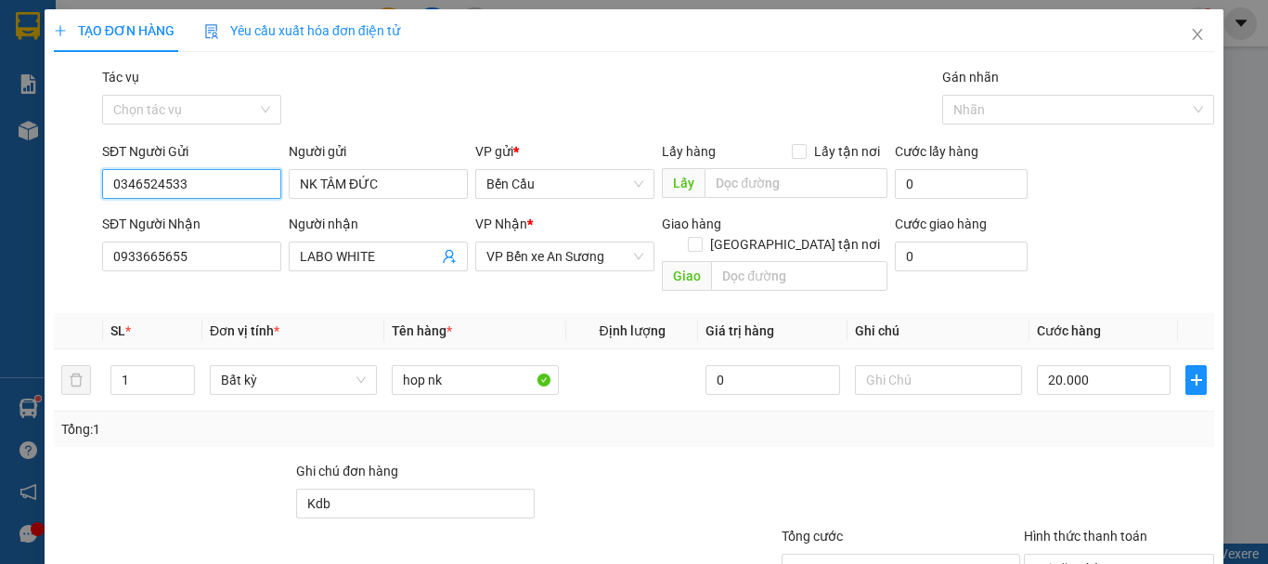
scroll to position [123, 0]
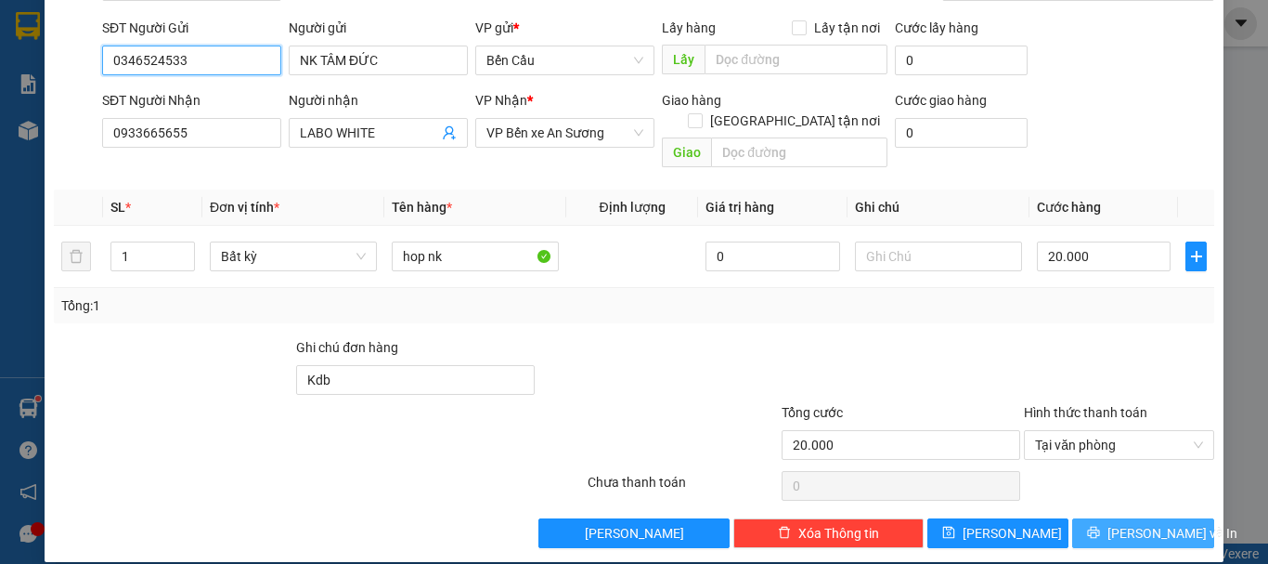
type input "0346524533"
click at [1124, 523] on span "[PERSON_NAME] và In" at bounding box center [1173, 533] width 130 height 20
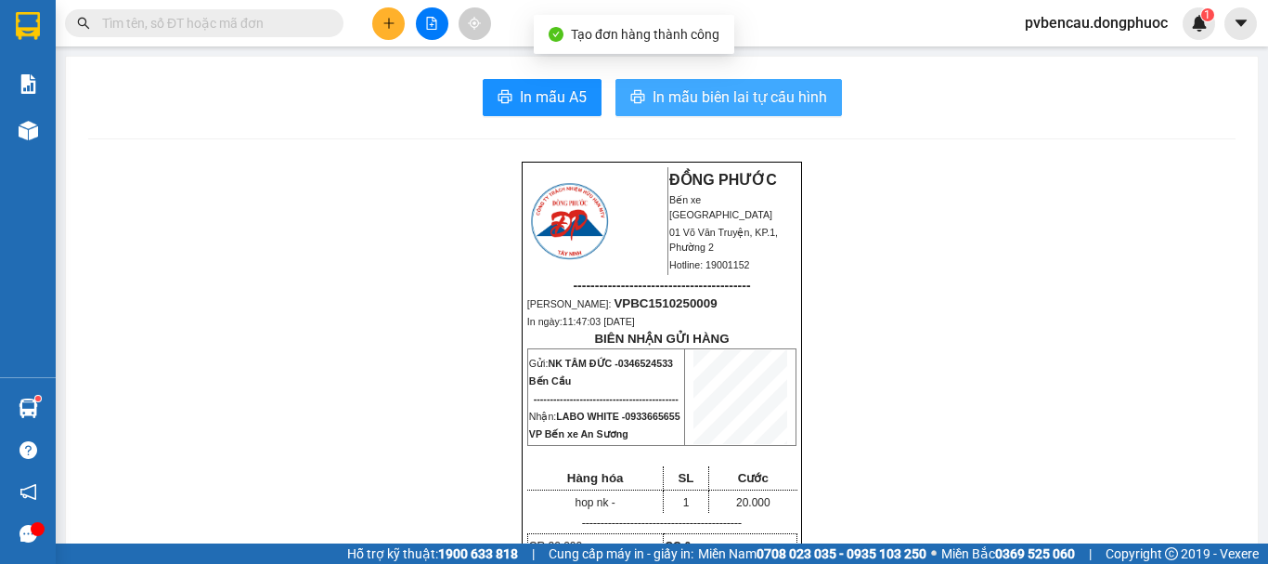
click at [712, 102] on span "In mẫu biên lai tự cấu hình" at bounding box center [740, 96] width 175 height 23
